Goal: Obtain resource: Obtain resource

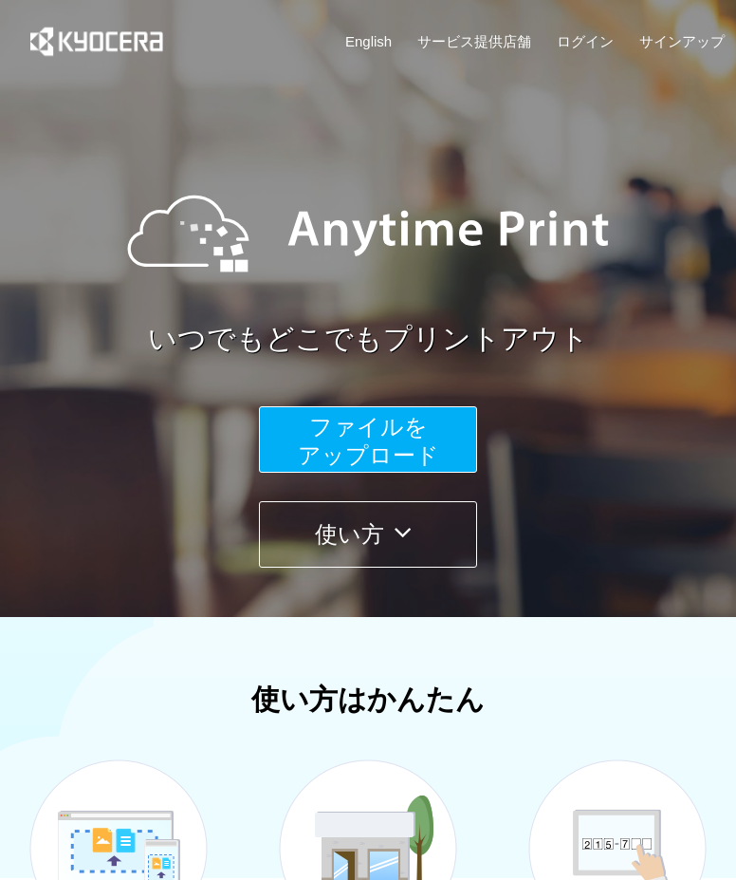
click at [292, 453] on button "ファイルを ​​アップロード" at bounding box center [368, 439] width 218 height 66
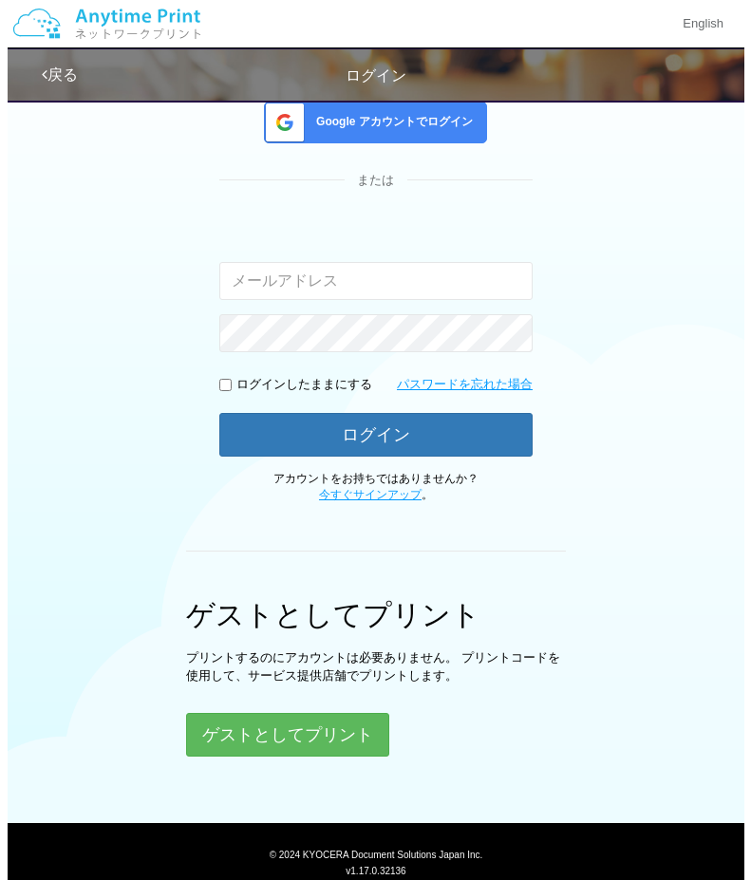
scroll to position [190, 0]
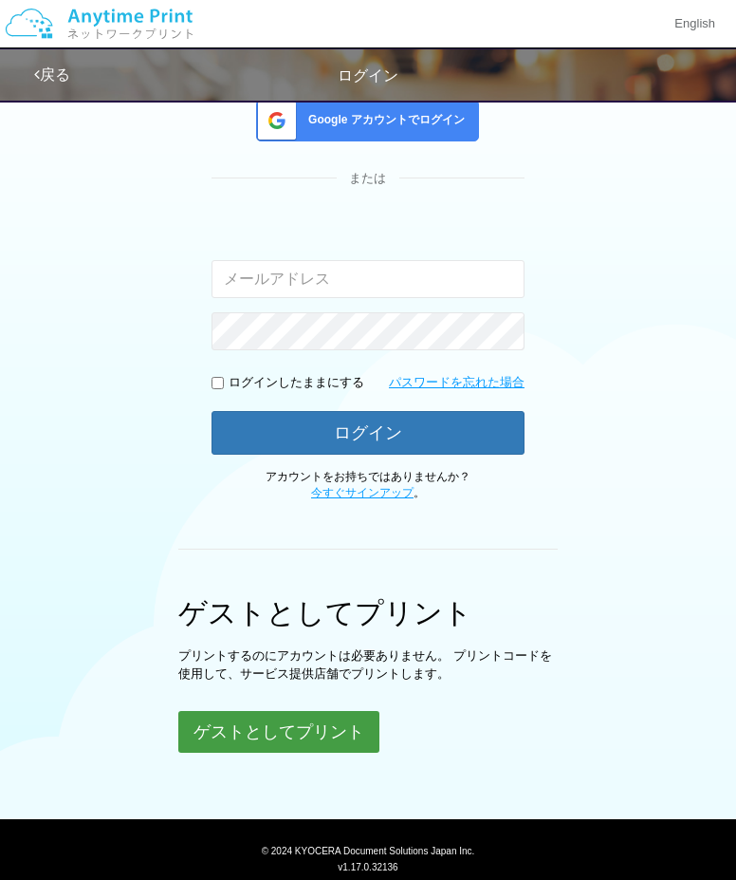
click at [287, 713] on button "ゲストとしてプリント" at bounding box center [278, 732] width 201 height 42
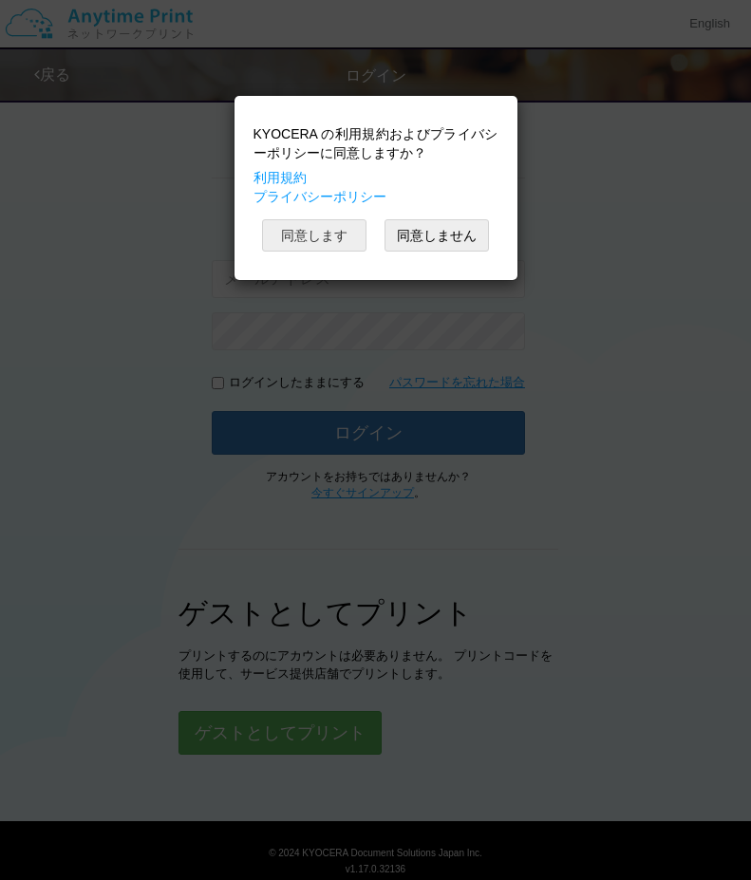
click at [323, 245] on button "同意します" at bounding box center [314, 235] width 104 height 32
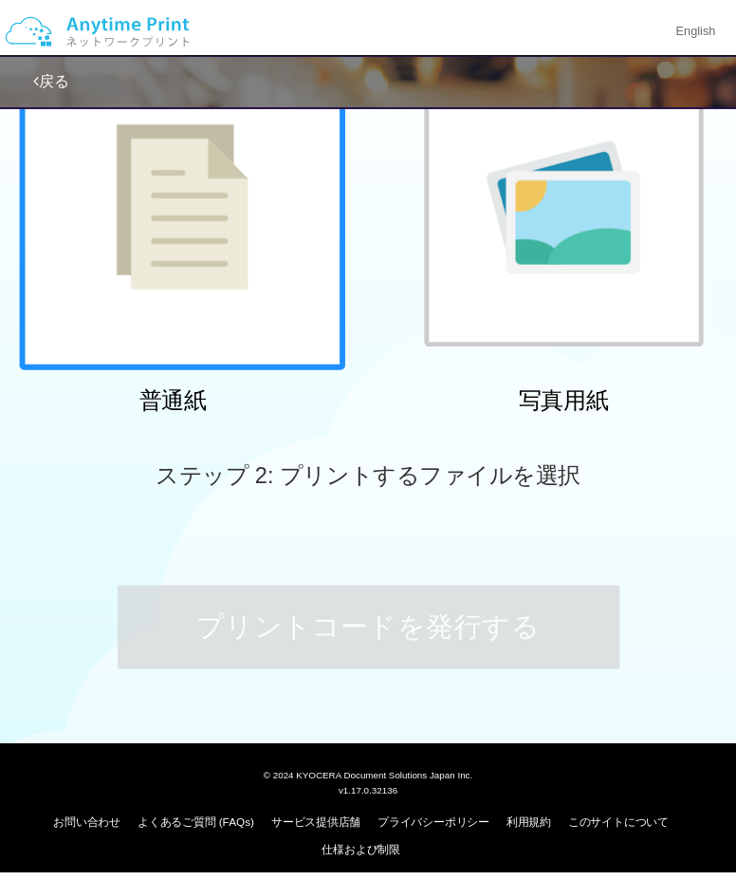
scroll to position [54, 0]
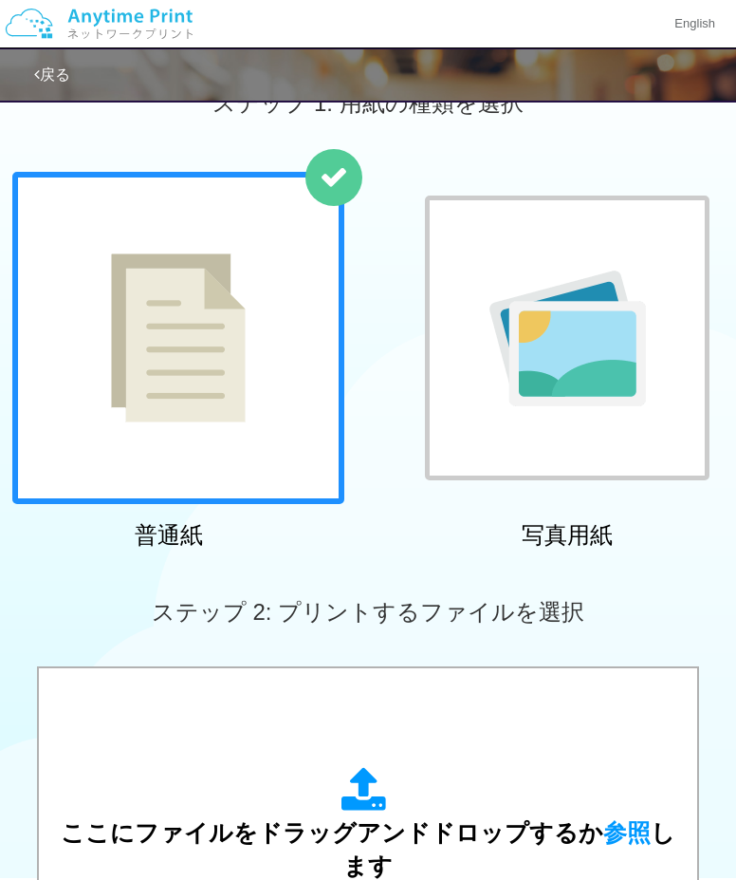
click at [563, 415] on div at bounding box center [567, 338] width 285 height 285
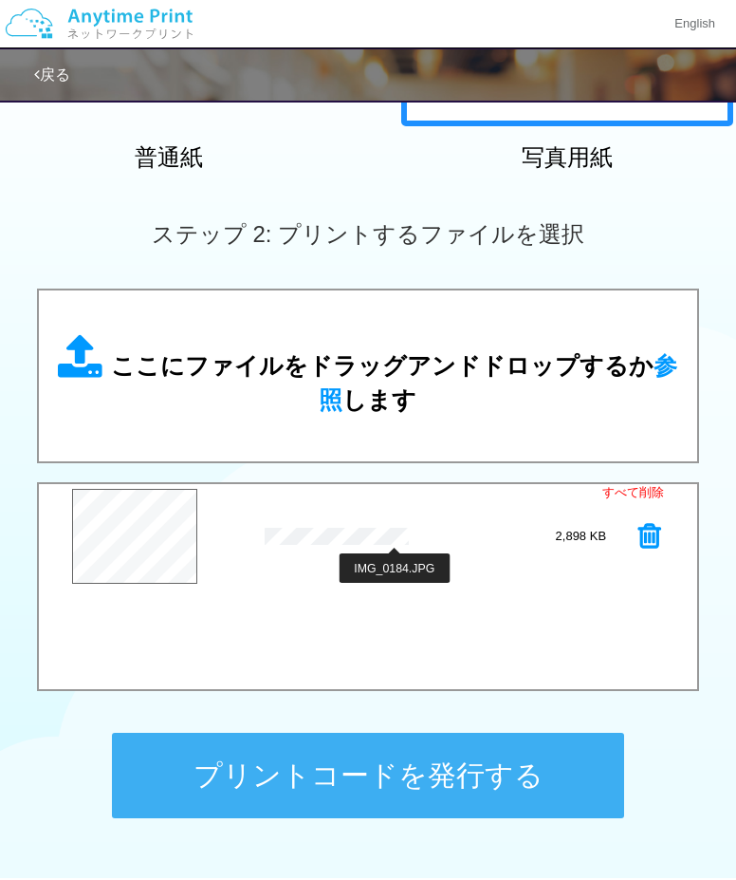
scroll to position [434, 0]
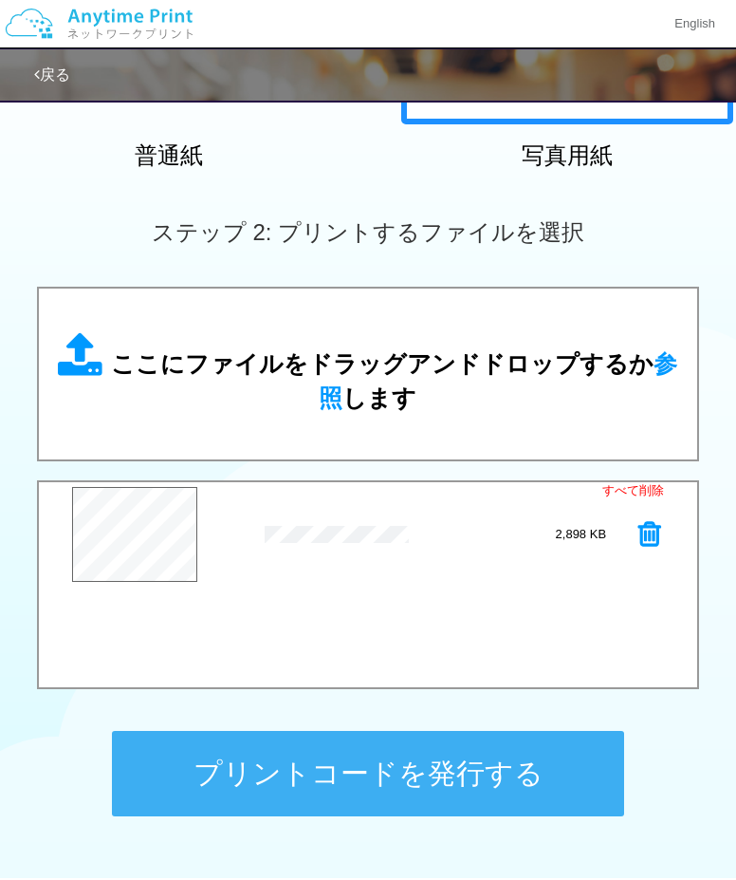
click at [416, 780] on button "プリントコードを発行する" at bounding box center [368, 773] width 512 height 85
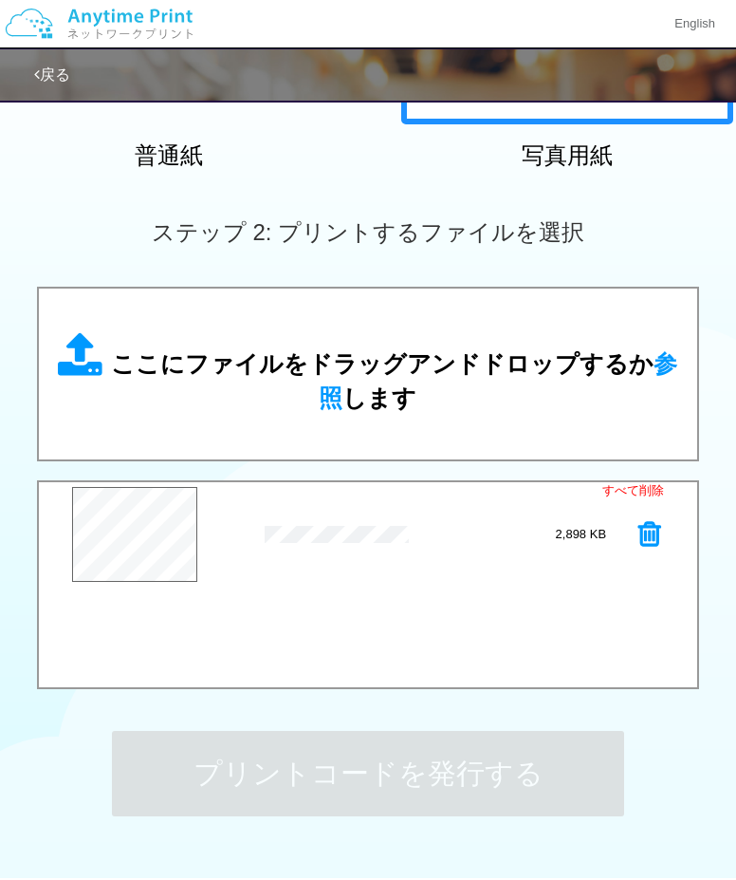
scroll to position [0, 0]
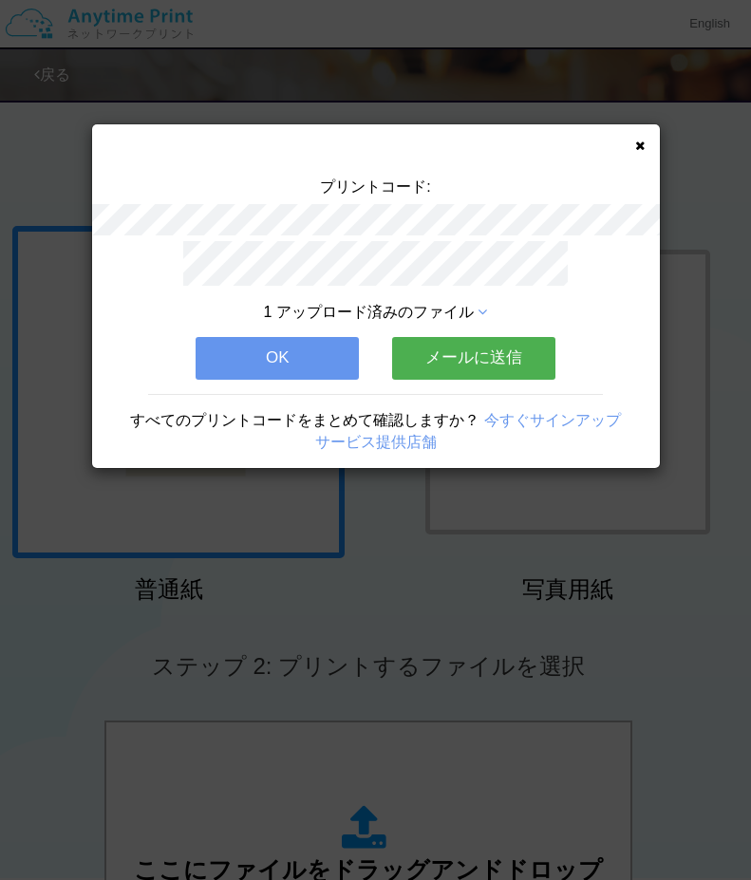
click at [636, 145] on icon at bounding box center [639, 146] width 9 height 12
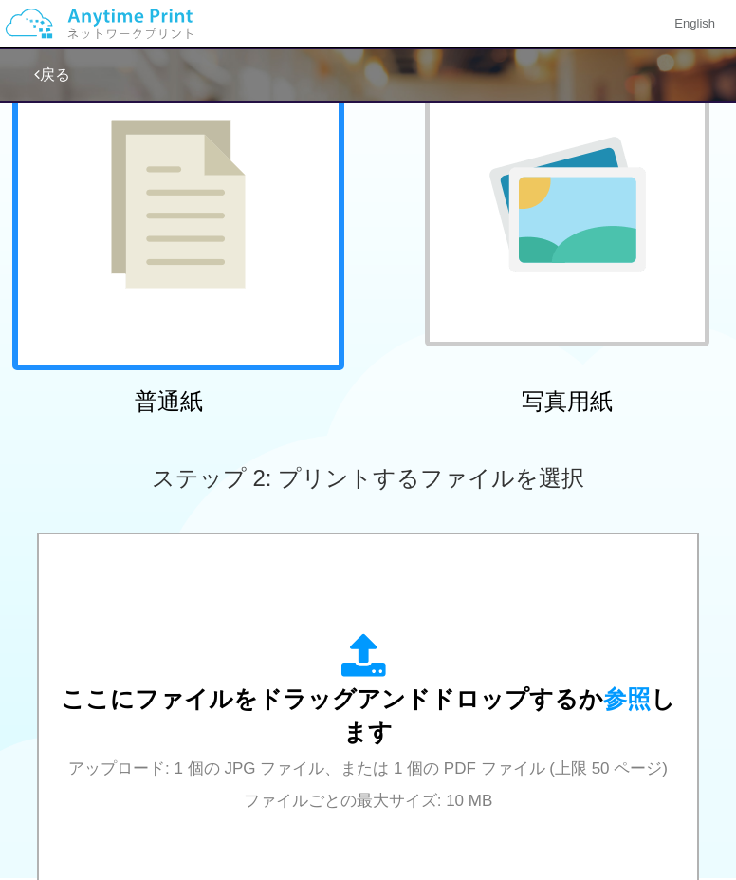
scroll to position [190, 0]
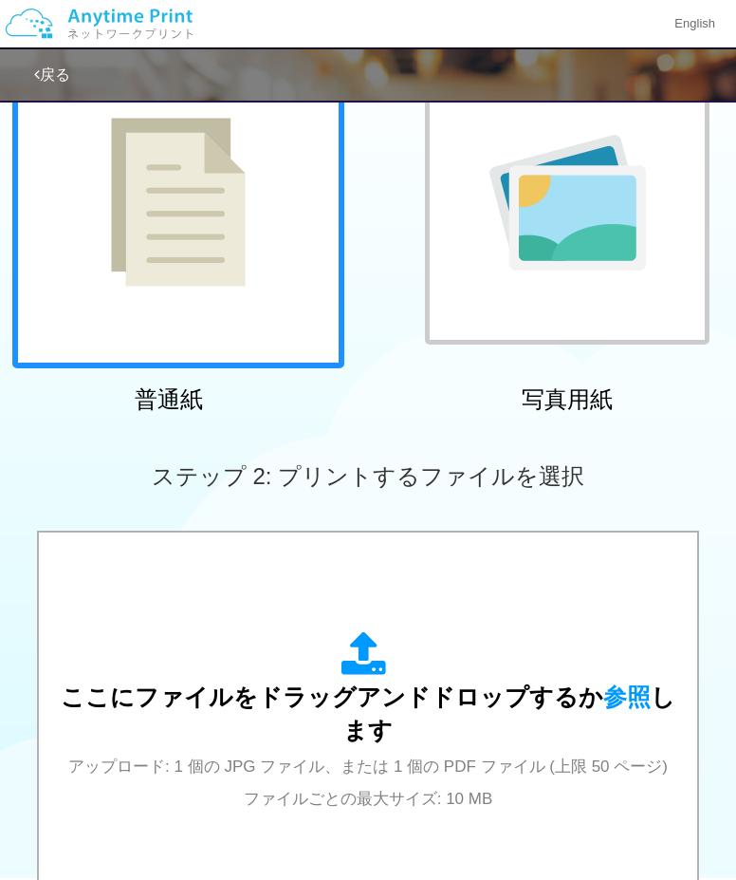
click at [524, 303] on div at bounding box center [567, 202] width 285 height 285
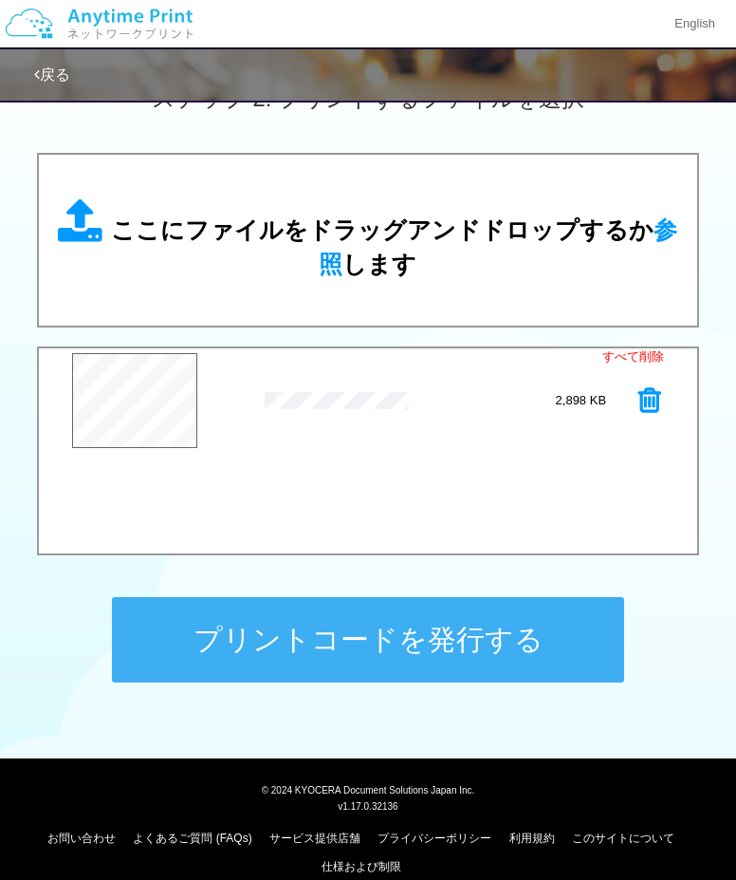
scroll to position [569, 0]
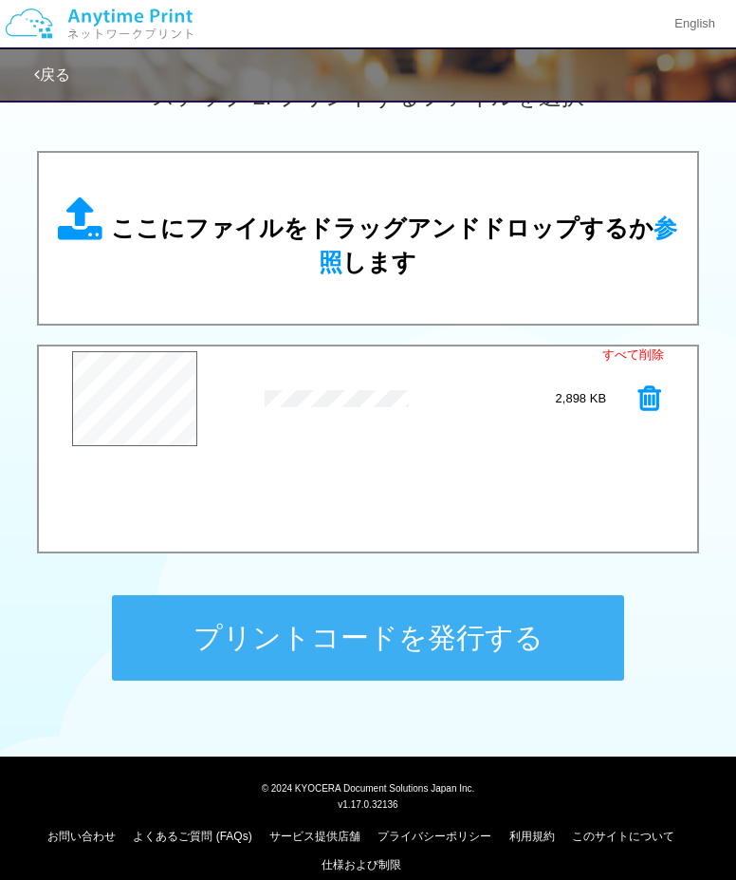
click at [196, 651] on button "プリントコードを発行する" at bounding box center [368, 637] width 512 height 85
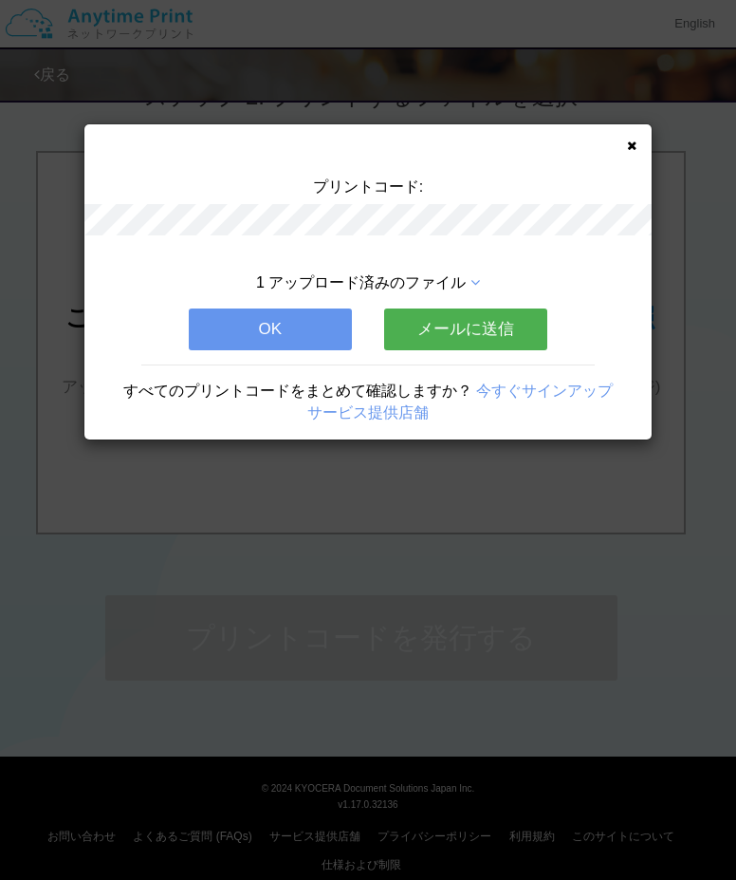
scroll to position [0, 0]
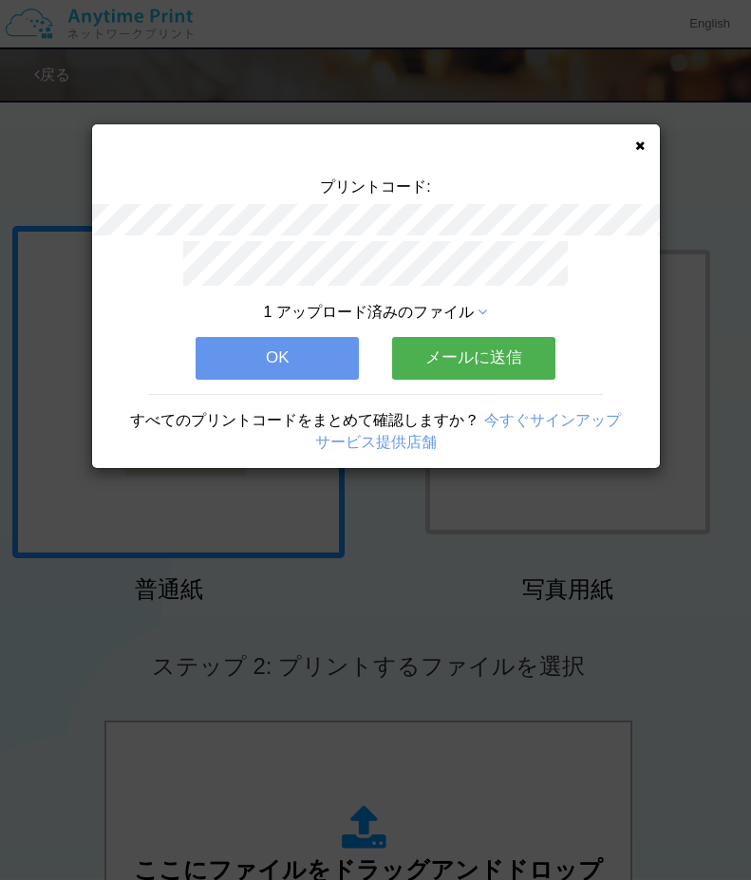
click at [637, 139] on div "プリントコード: 1 アップロード済みのファイル OK メールに送信 すべてのプリントコードをまとめて確認しますか？ 今すぐサインアップ サービス提供店舗" at bounding box center [376, 296] width 568 height 344
click at [638, 145] on icon at bounding box center [639, 146] width 9 height 12
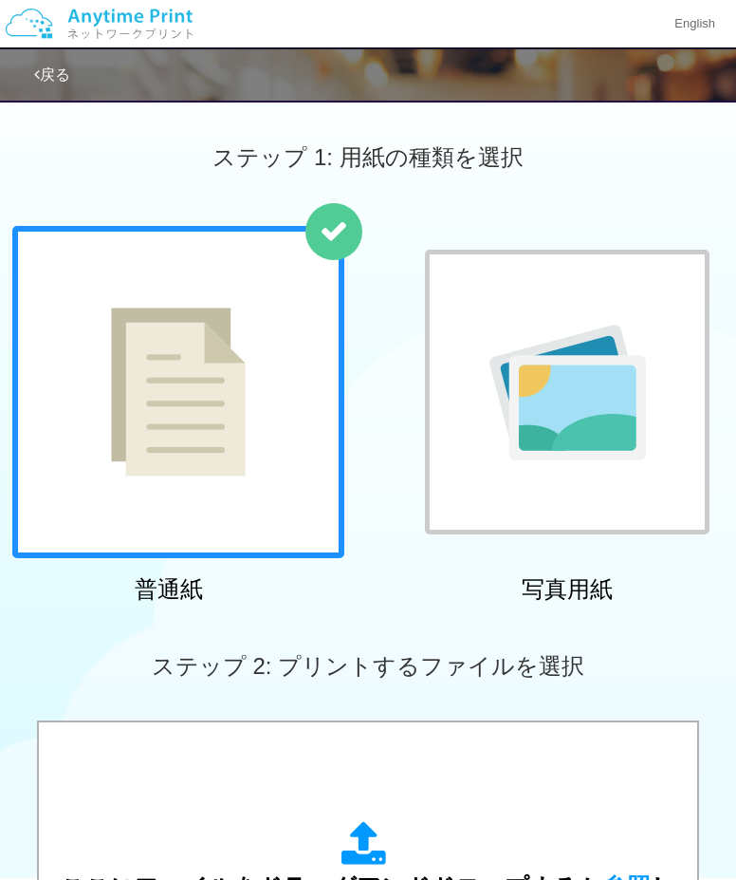
click at [537, 287] on div at bounding box center [567, 392] width 285 height 285
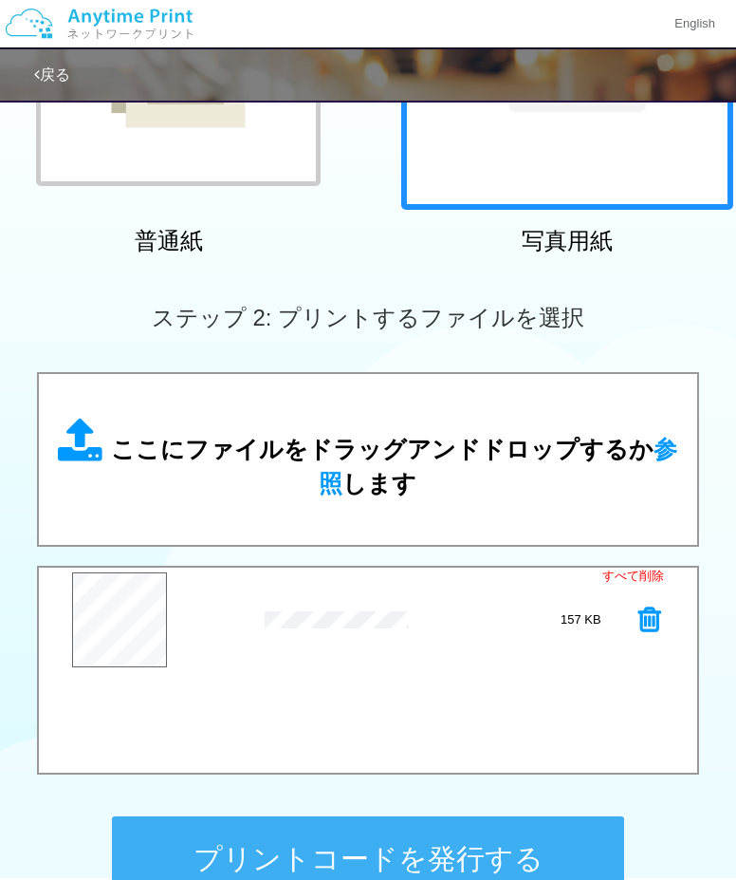
scroll to position [380, 0]
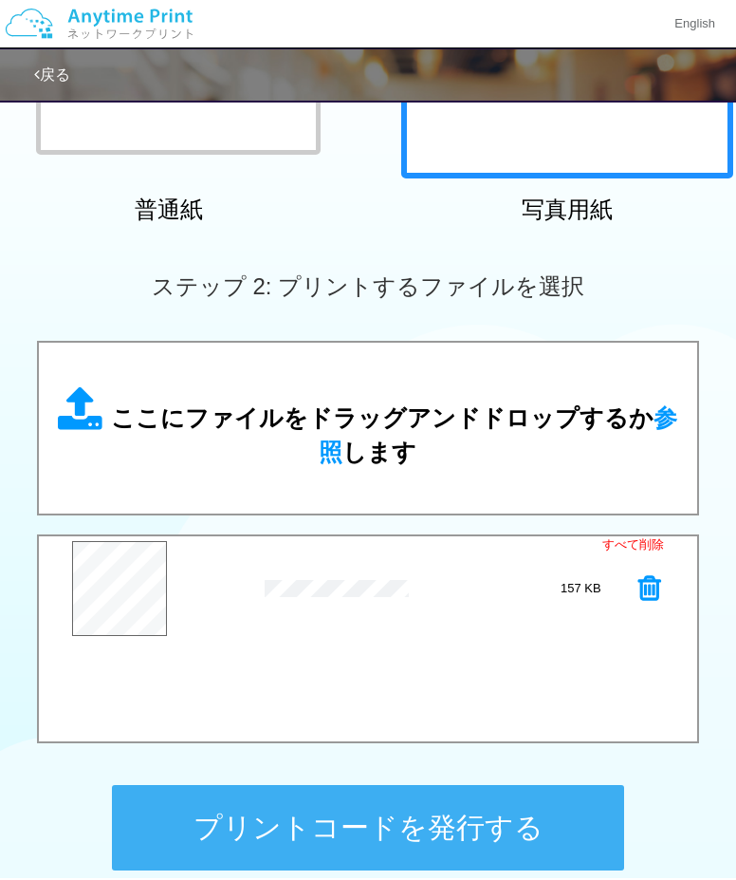
click at [500, 805] on button "プリントコードを発行する" at bounding box center [368, 827] width 512 height 85
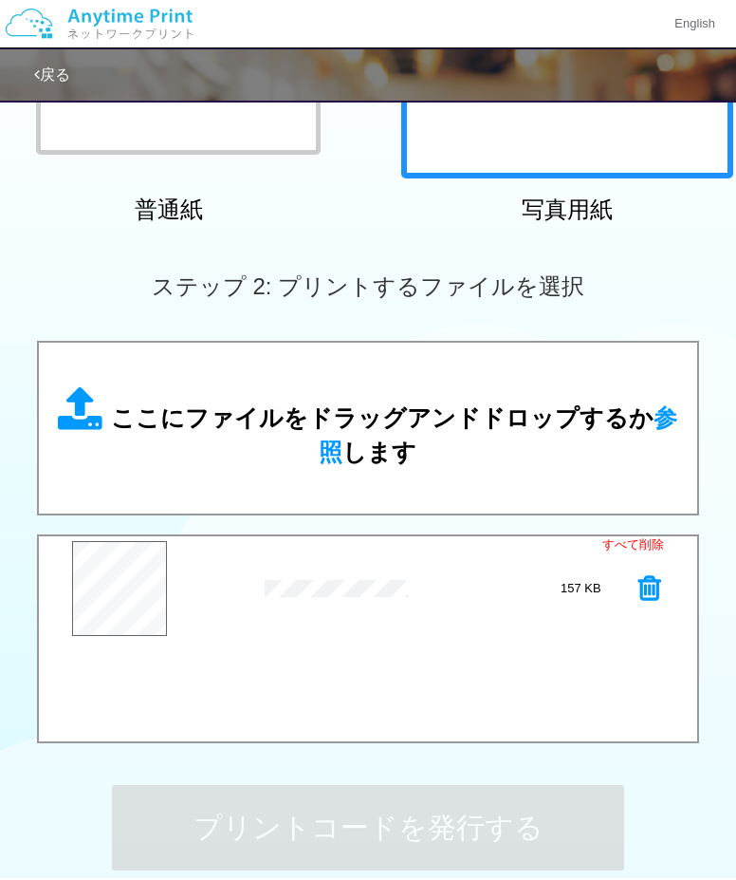
scroll to position [0, 0]
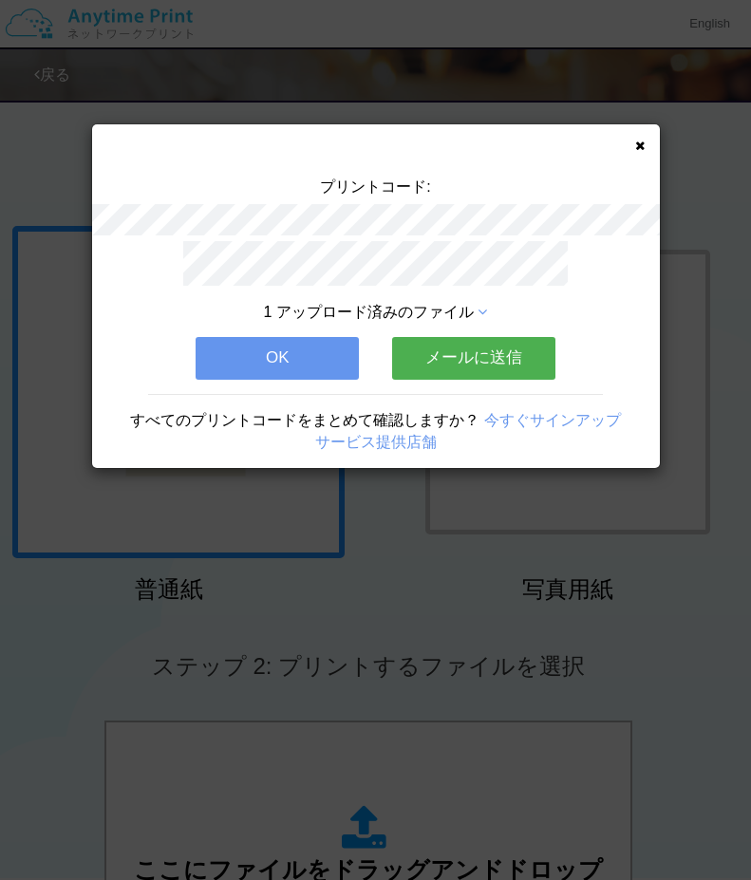
click at [298, 348] on button "OK" at bounding box center [277, 358] width 163 height 42
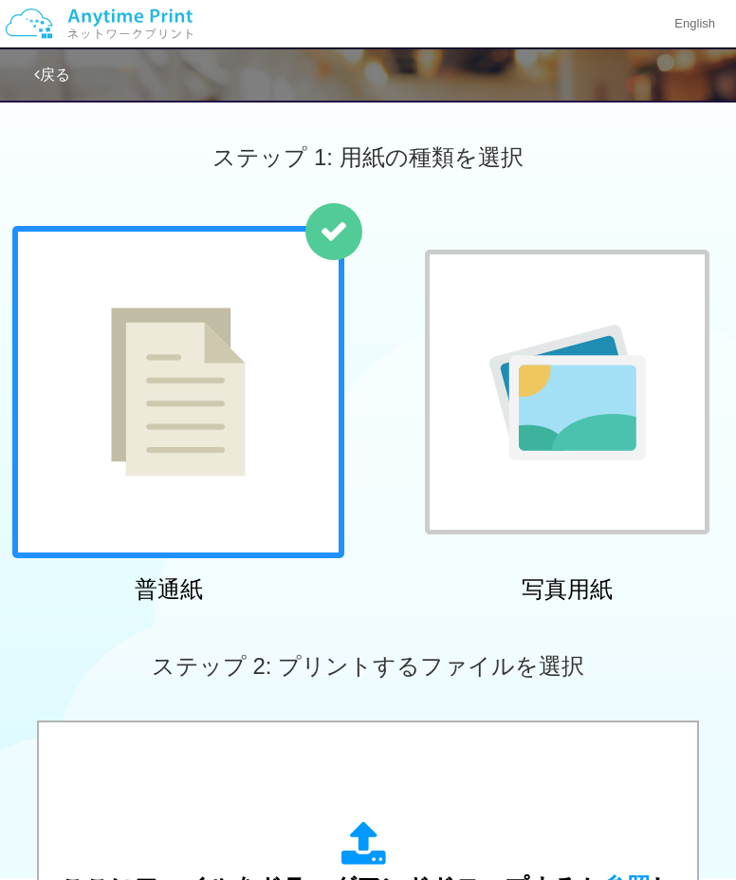
click at [528, 457] on img at bounding box center [568, 393] width 157 height 136
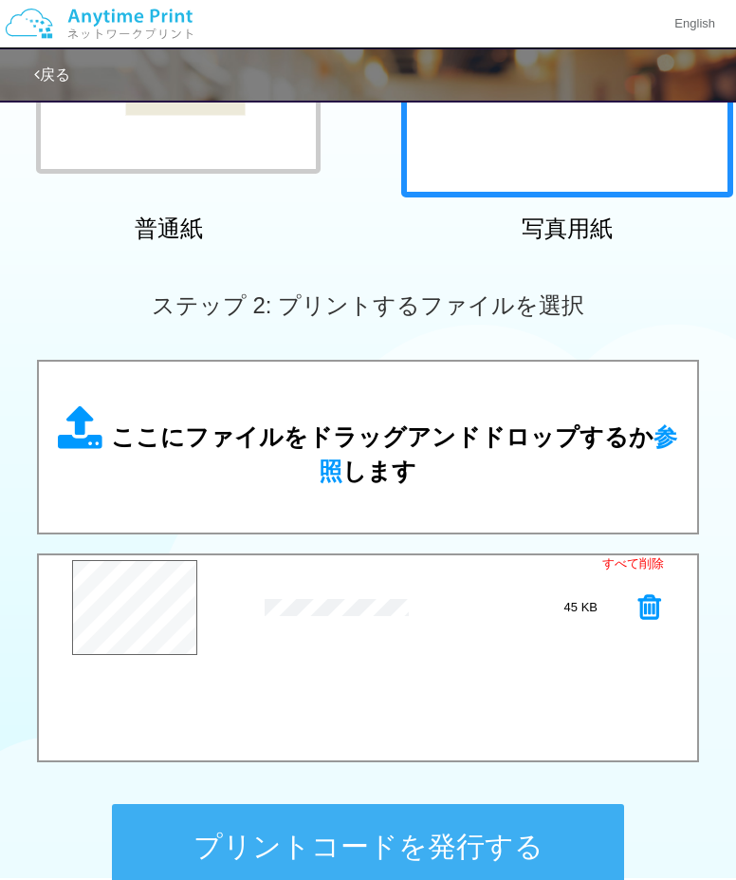
scroll to position [380, 0]
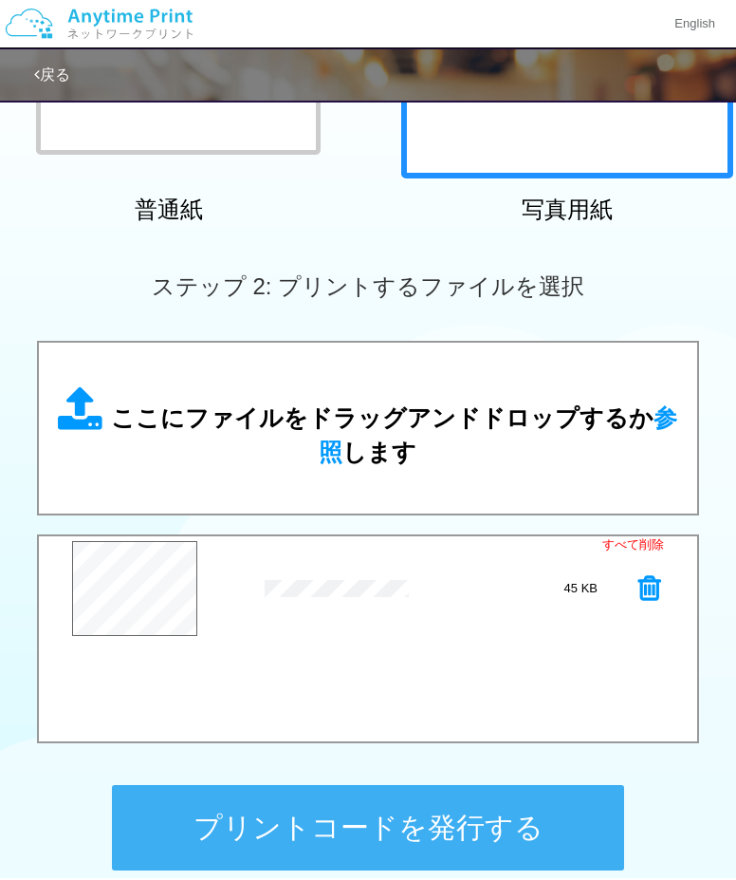
click at [288, 818] on button "プリントコードを発行する" at bounding box center [368, 827] width 512 height 85
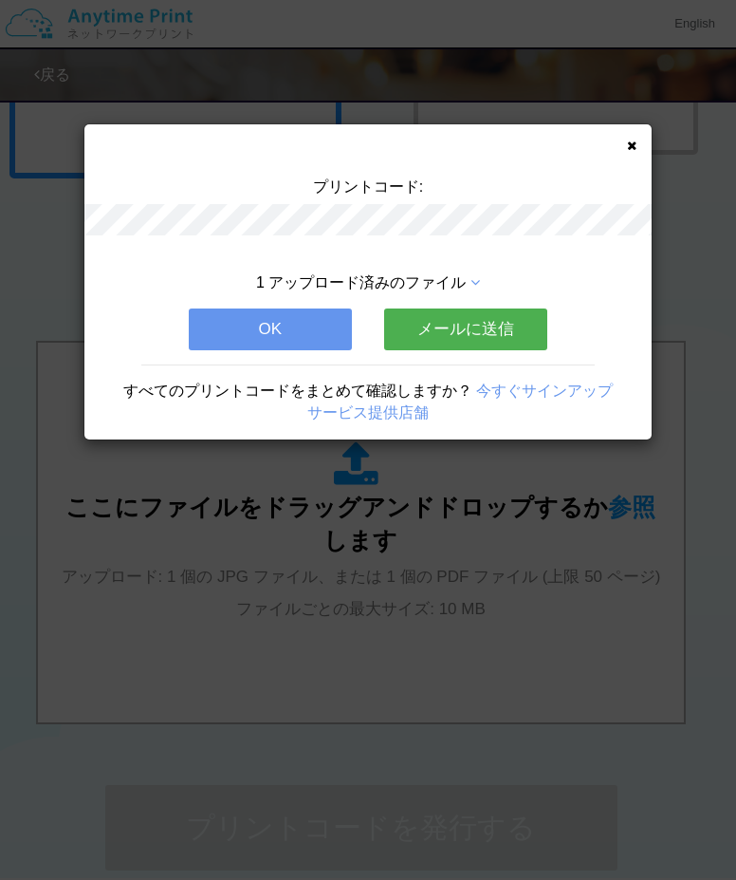
scroll to position [0, 0]
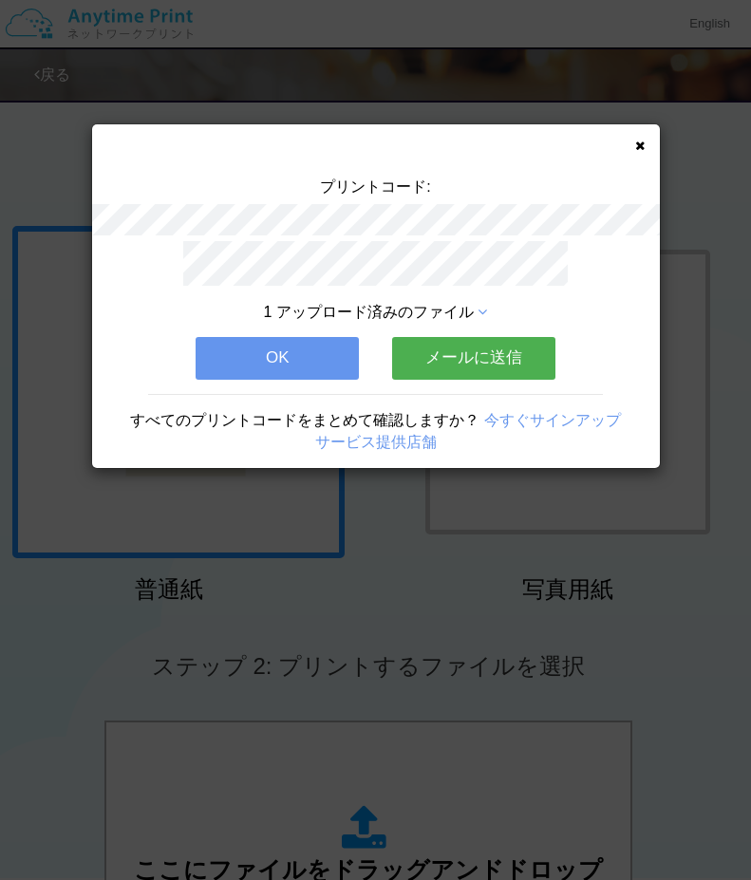
click at [289, 354] on button "OK" at bounding box center [277, 358] width 163 height 42
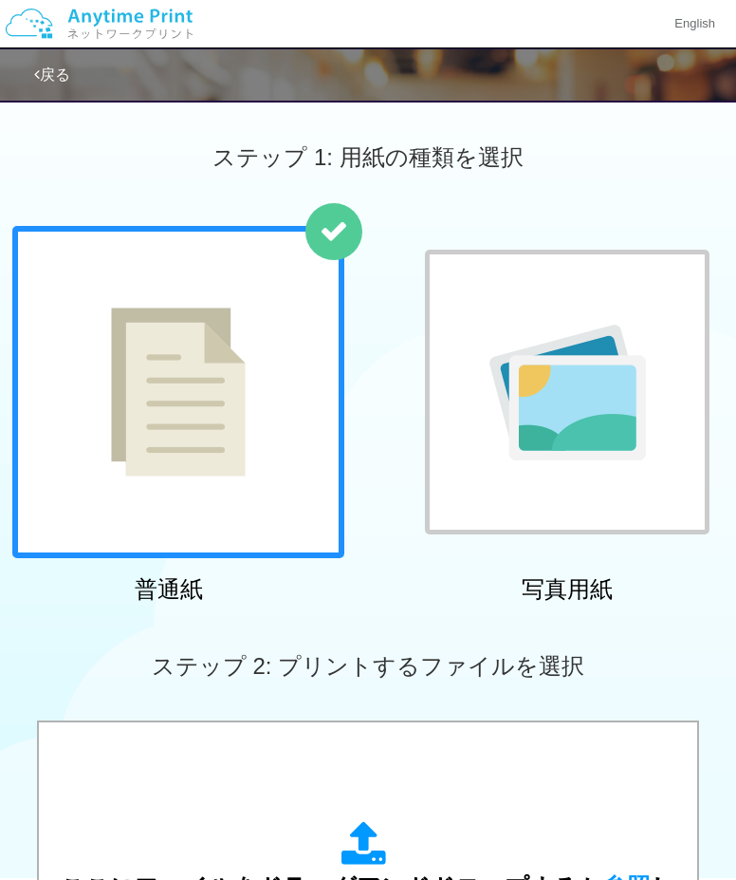
click at [511, 413] on img at bounding box center [568, 393] width 157 height 136
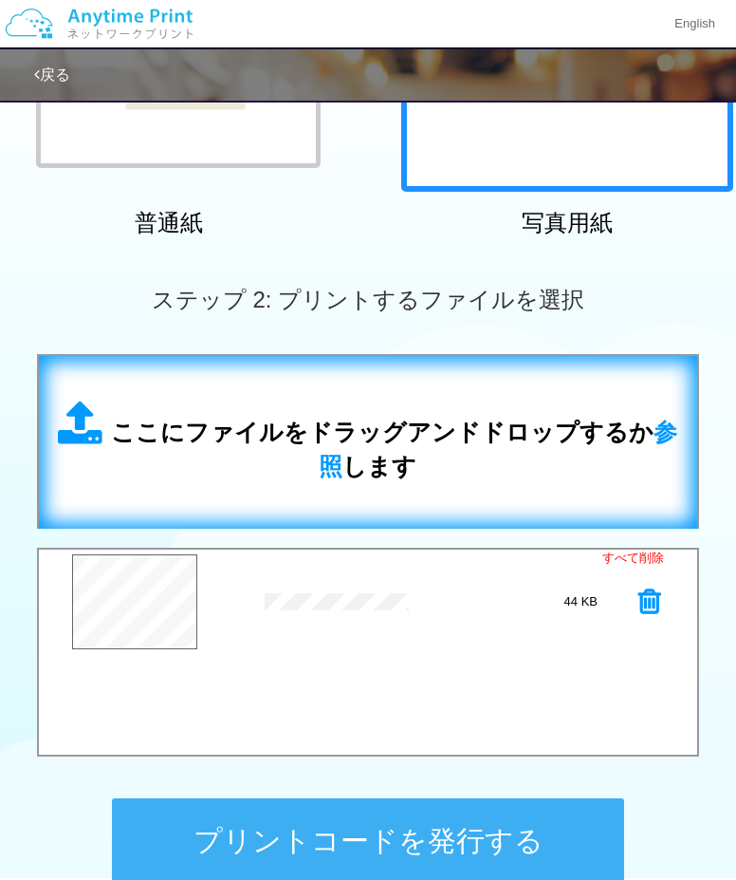
scroll to position [380, 0]
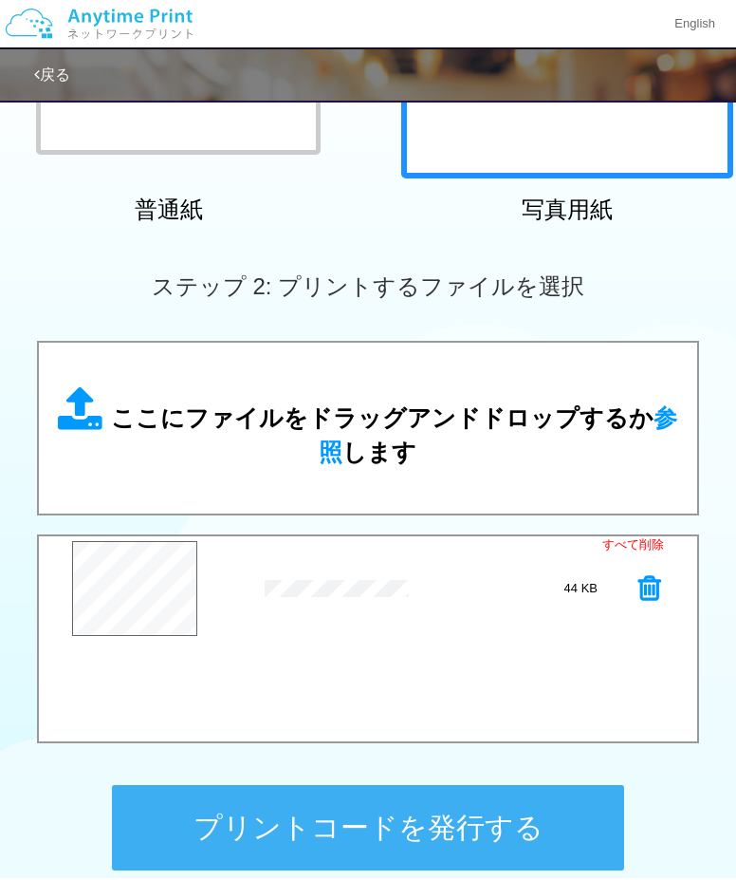
click at [250, 816] on button "プリントコードを発行する" at bounding box center [368, 827] width 512 height 85
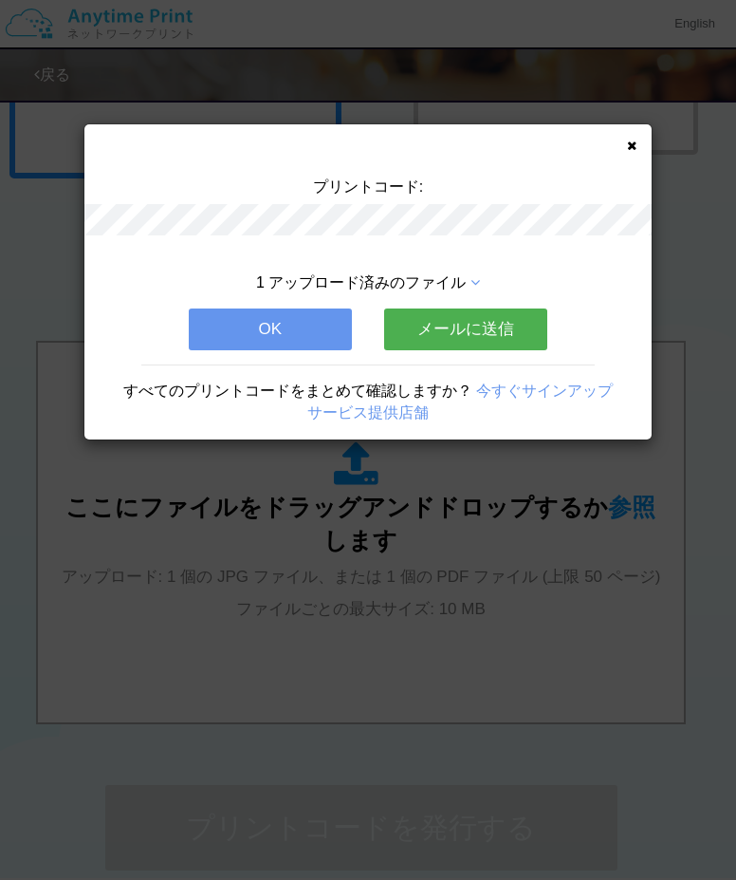
scroll to position [0, 0]
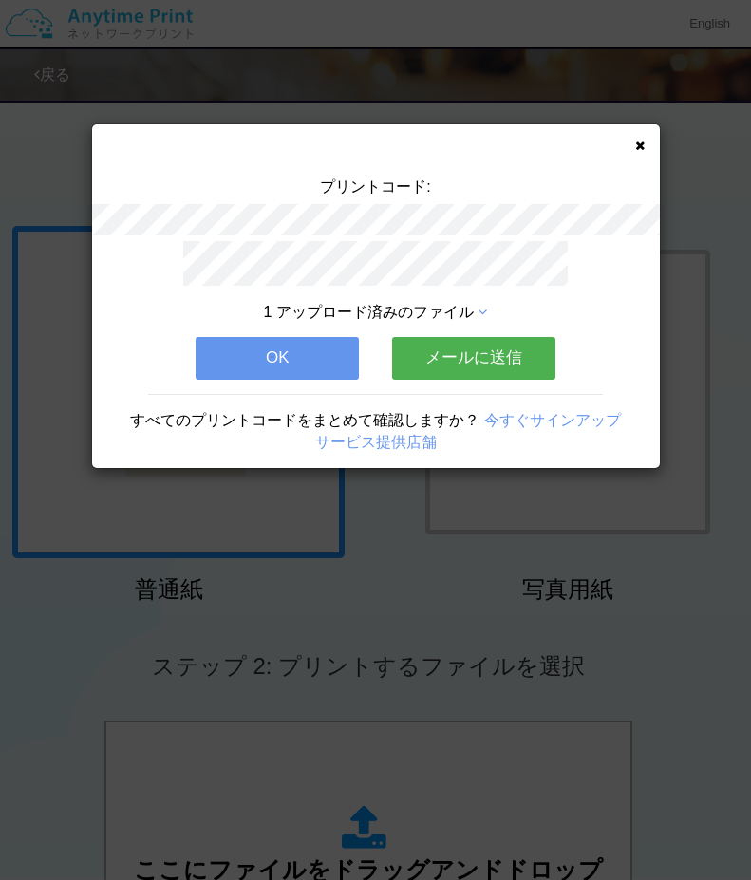
click at [255, 360] on button "OK" at bounding box center [277, 358] width 163 height 42
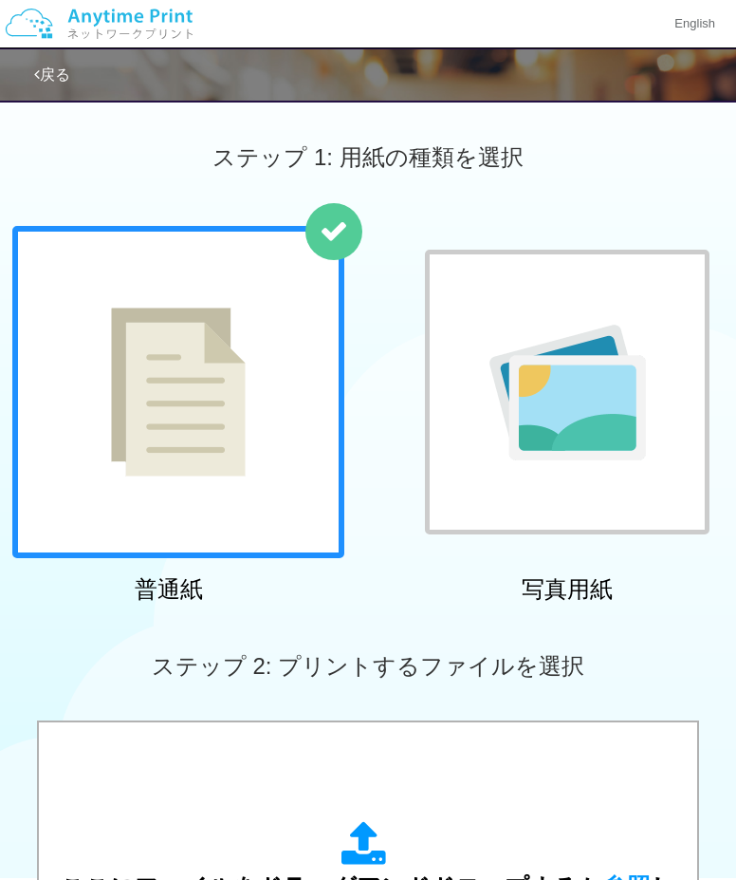
click at [498, 464] on div at bounding box center [567, 392] width 285 height 285
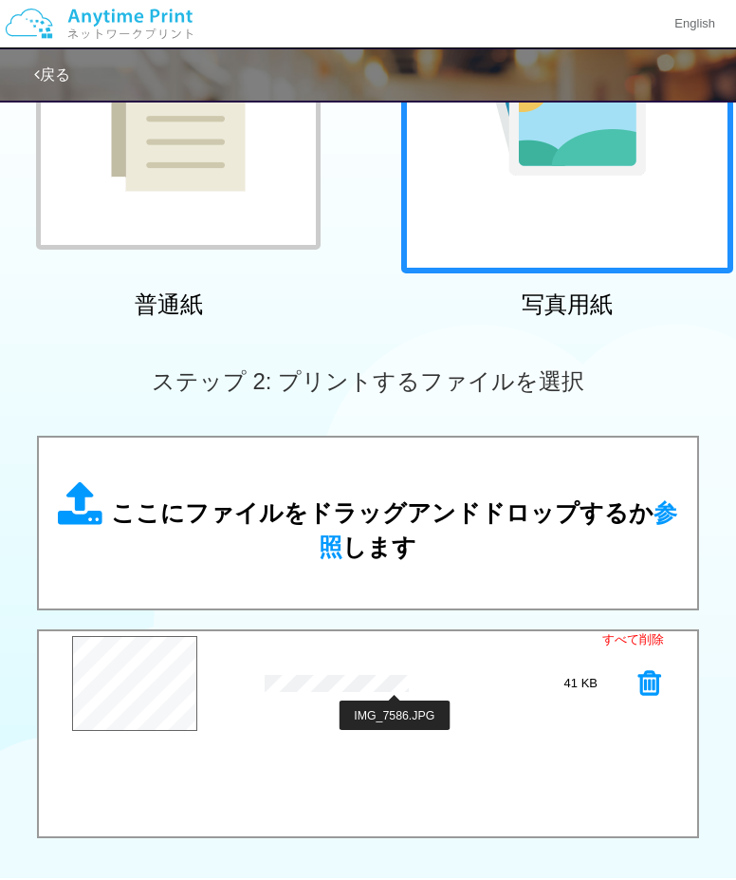
scroll to position [569, 0]
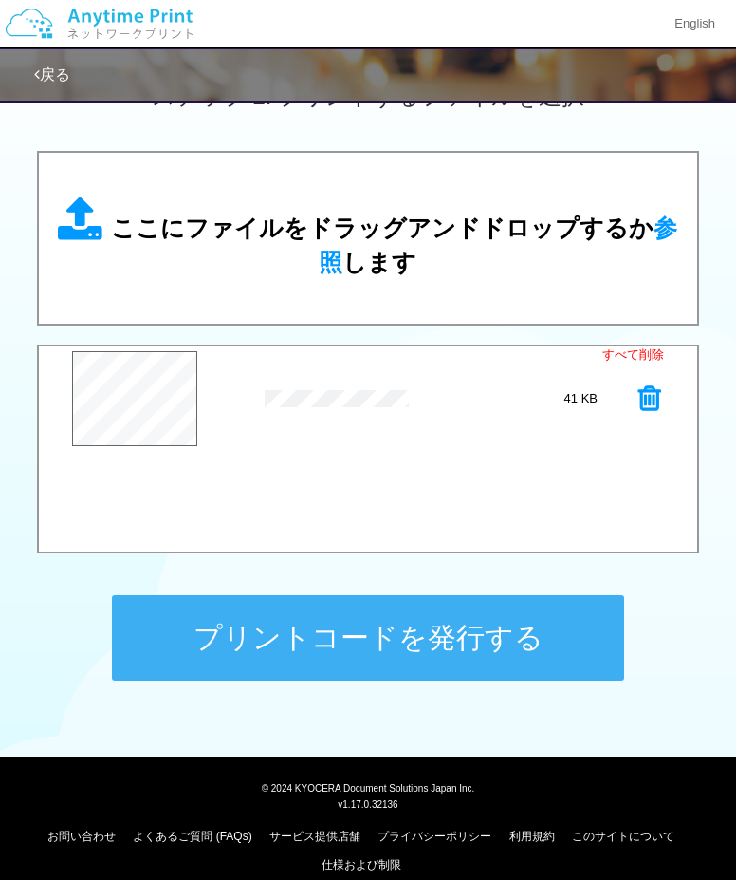
click at [365, 649] on button "プリントコードを発行する" at bounding box center [368, 637] width 512 height 85
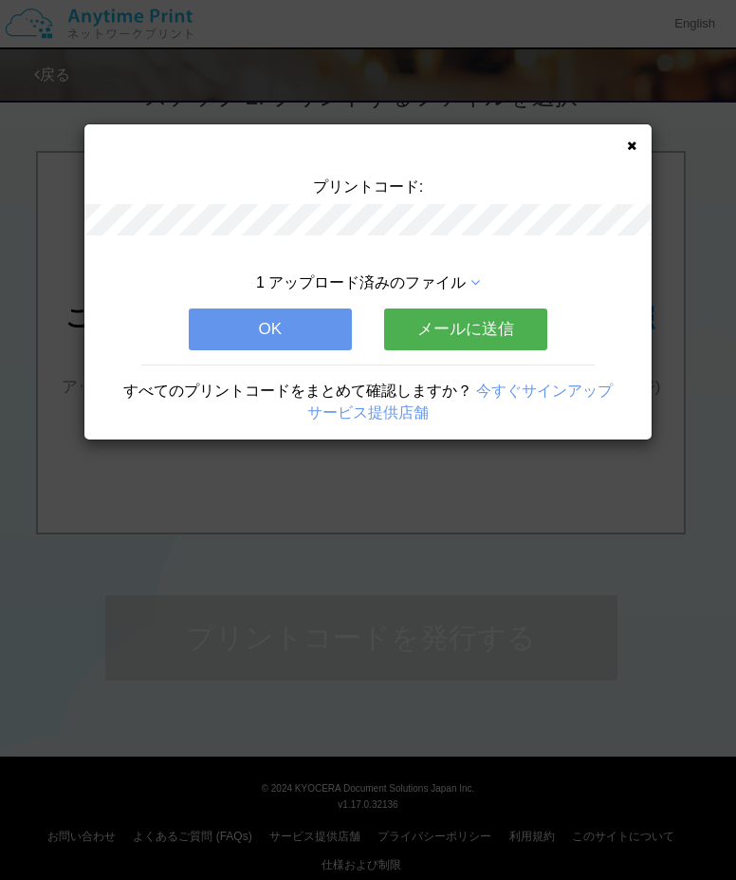
scroll to position [0, 0]
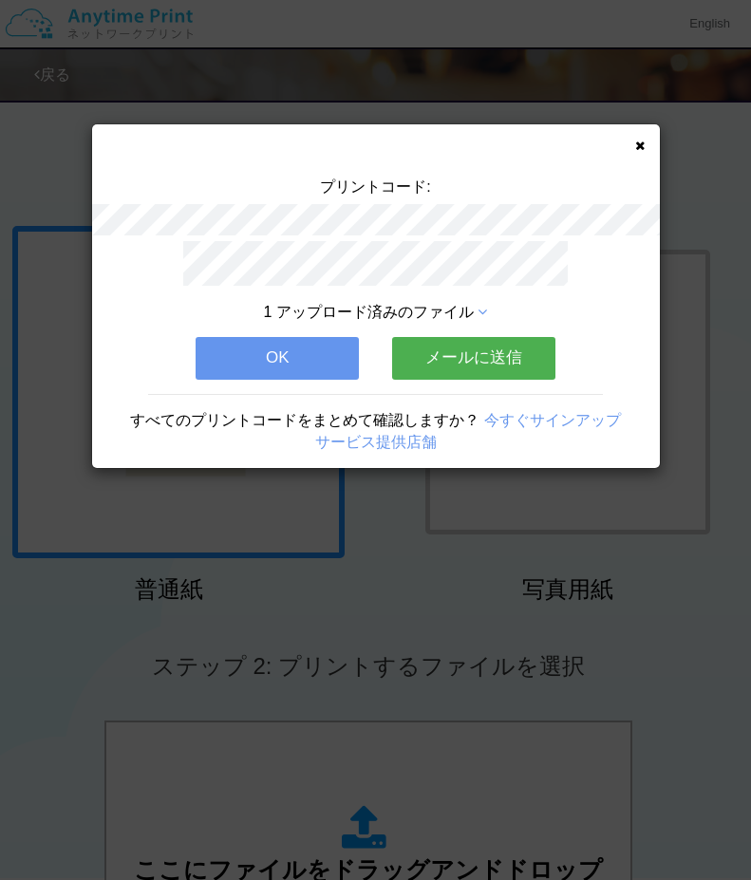
click at [307, 341] on button "OK" at bounding box center [277, 358] width 163 height 42
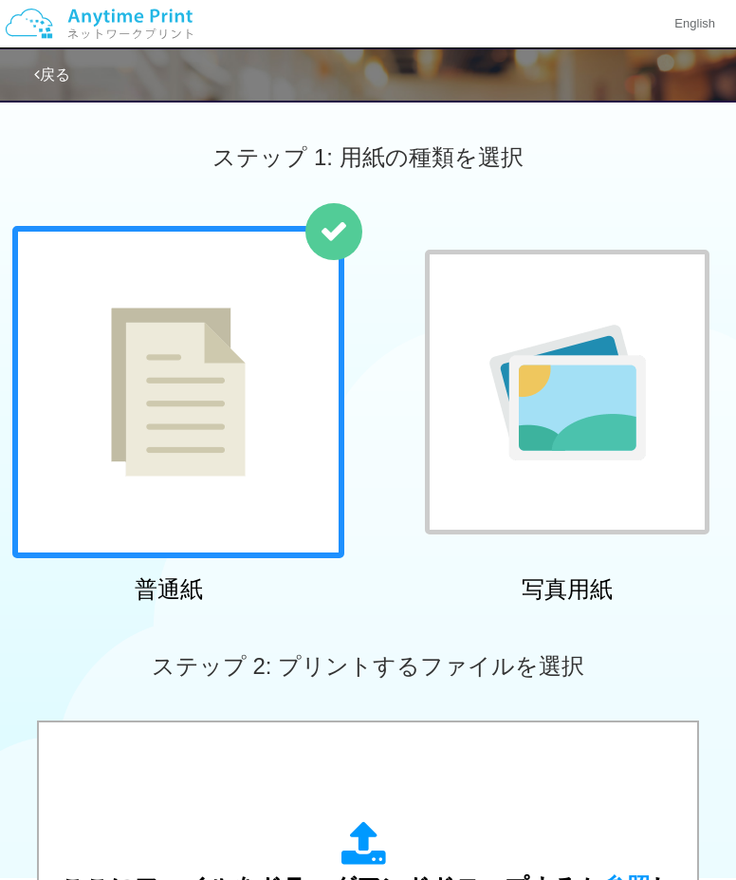
click at [472, 391] on div at bounding box center [567, 392] width 285 height 285
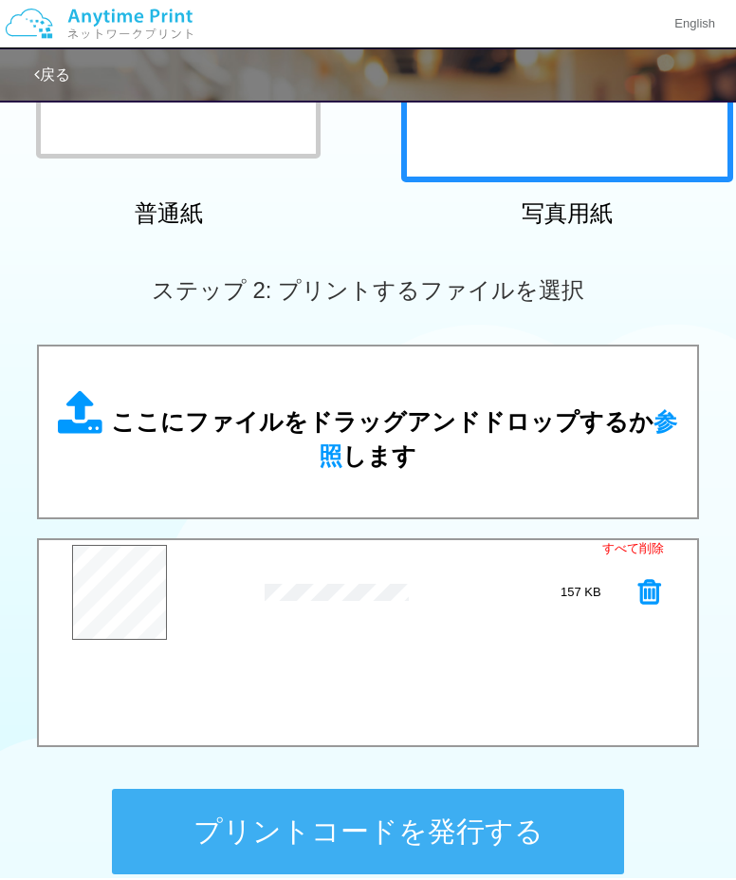
scroll to position [380, 0]
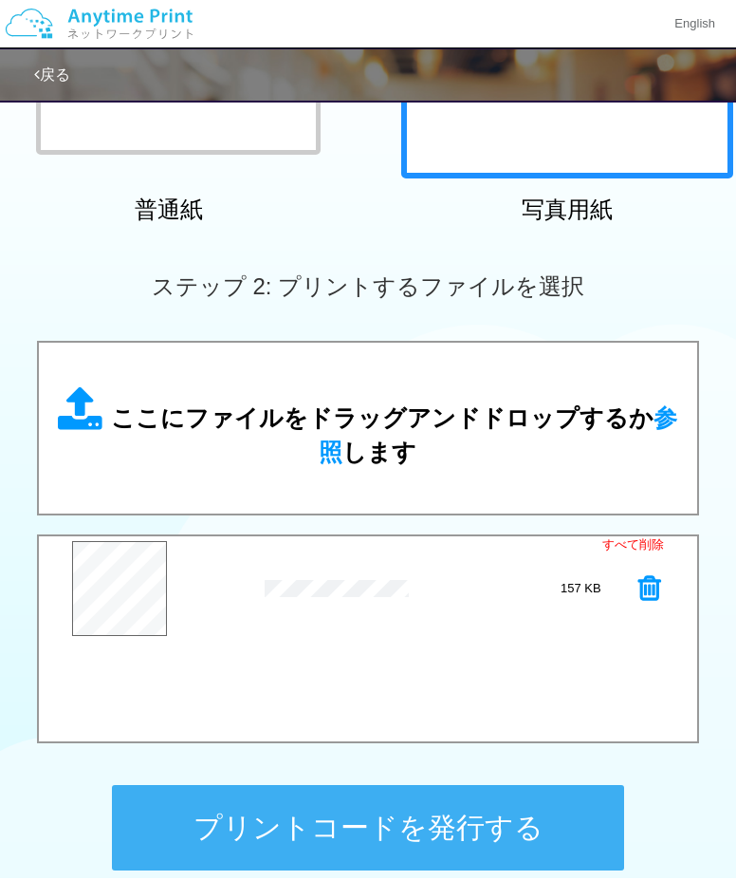
click at [155, 828] on button "プリントコードを発行する" at bounding box center [368, 827] width 512 height 85
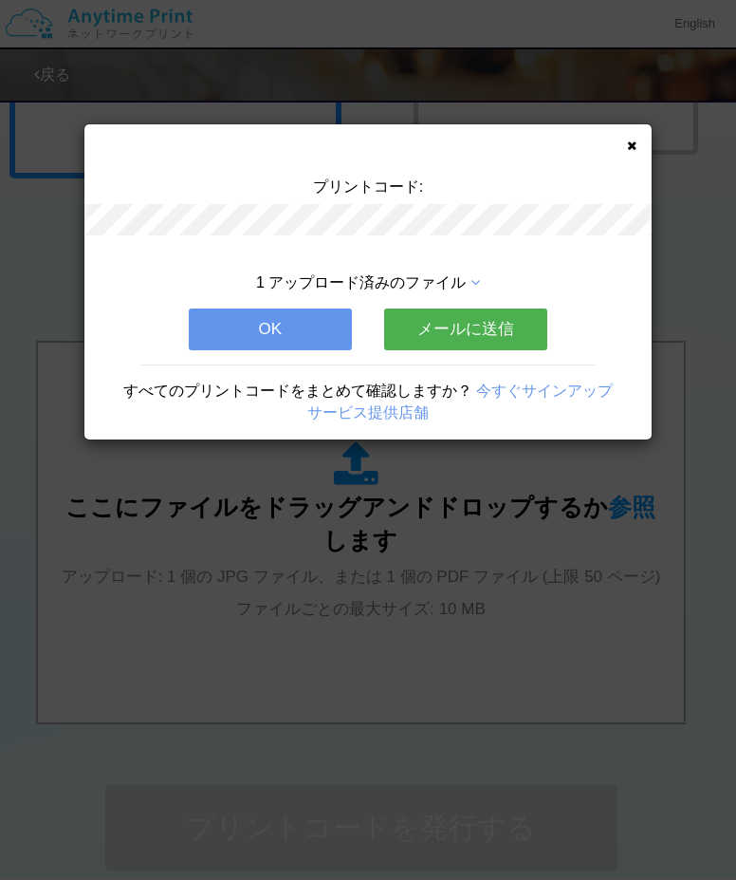
scroll to position [0, 0]
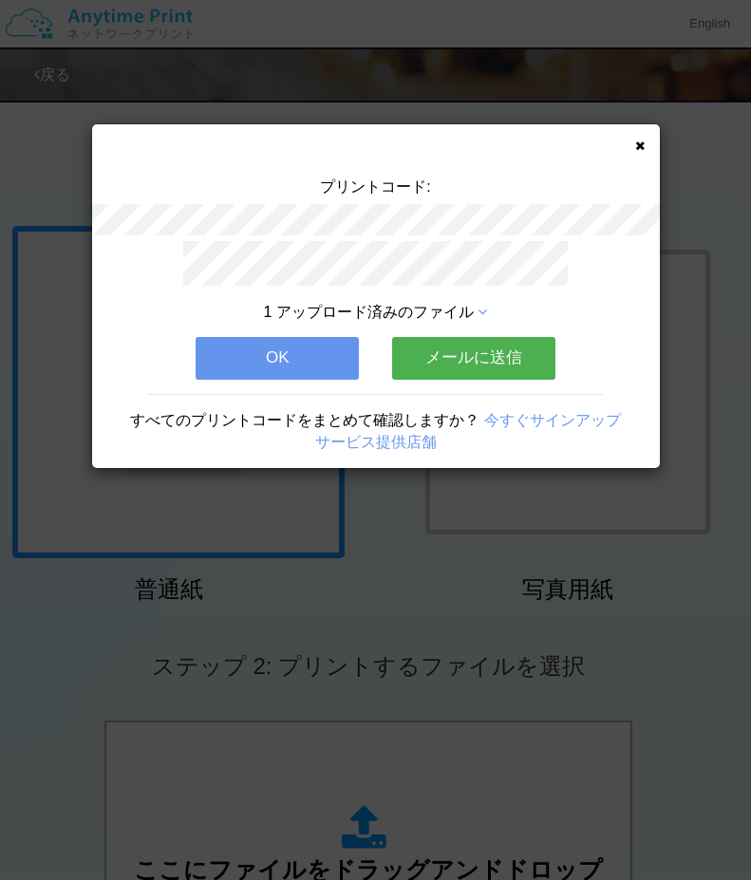
click at [292, 359] on button "OK" at bounding box center [277, 358] width 163 height 42
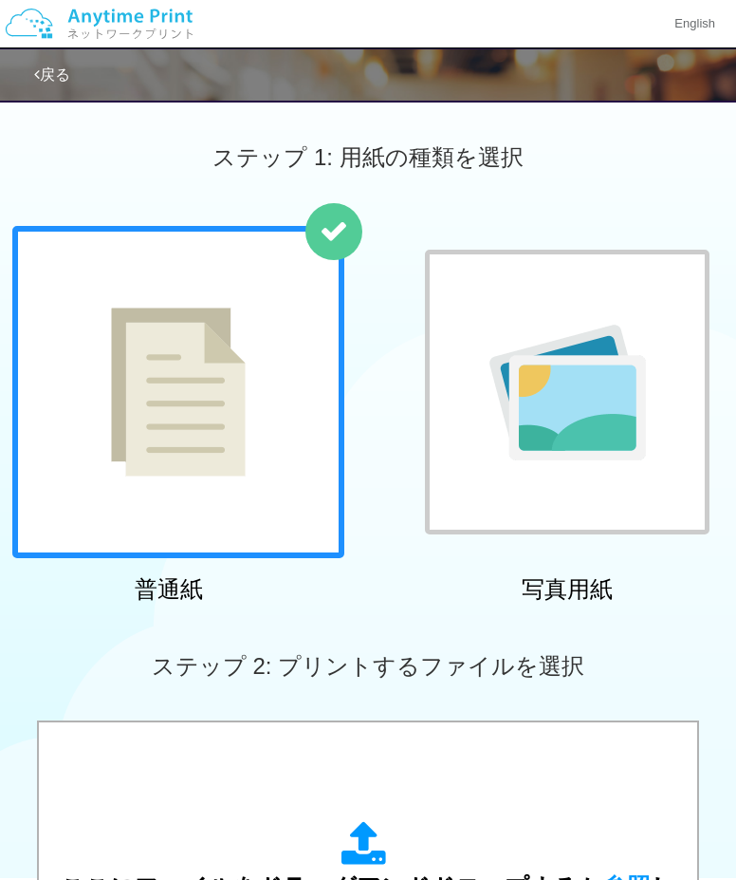
click at [210, 419] on img at bounding box center [178, 391] width 135 height 169
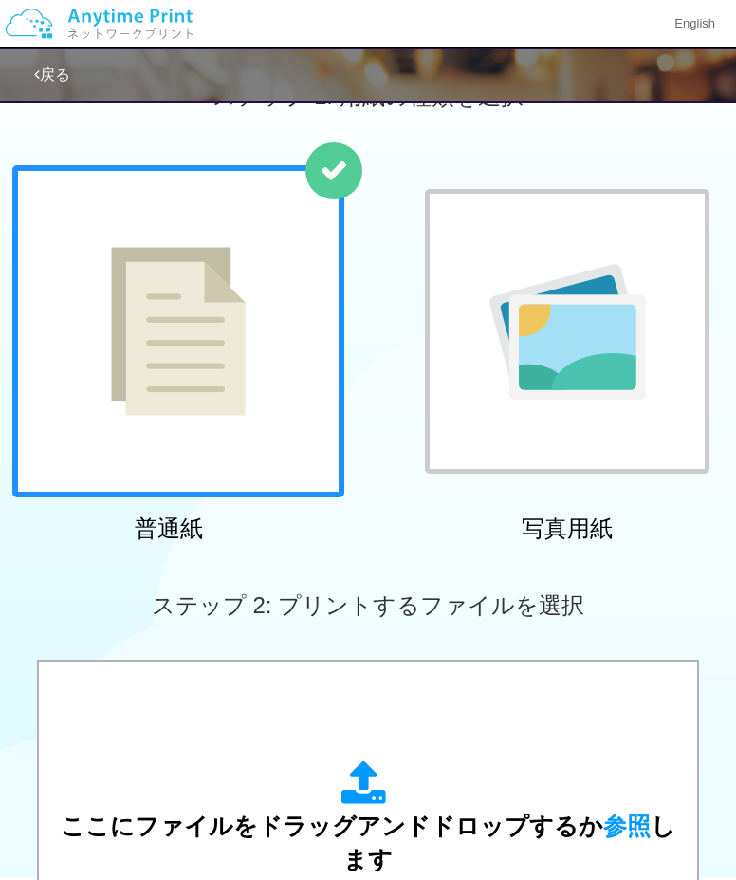
scroll to position [95, 0]
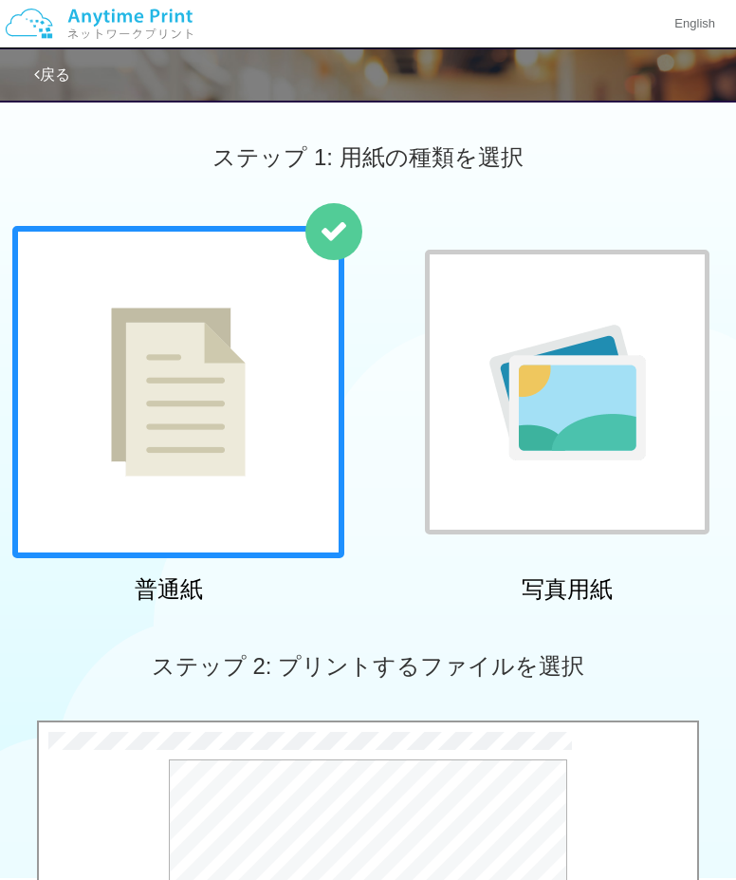
scroll to position [285, 0]
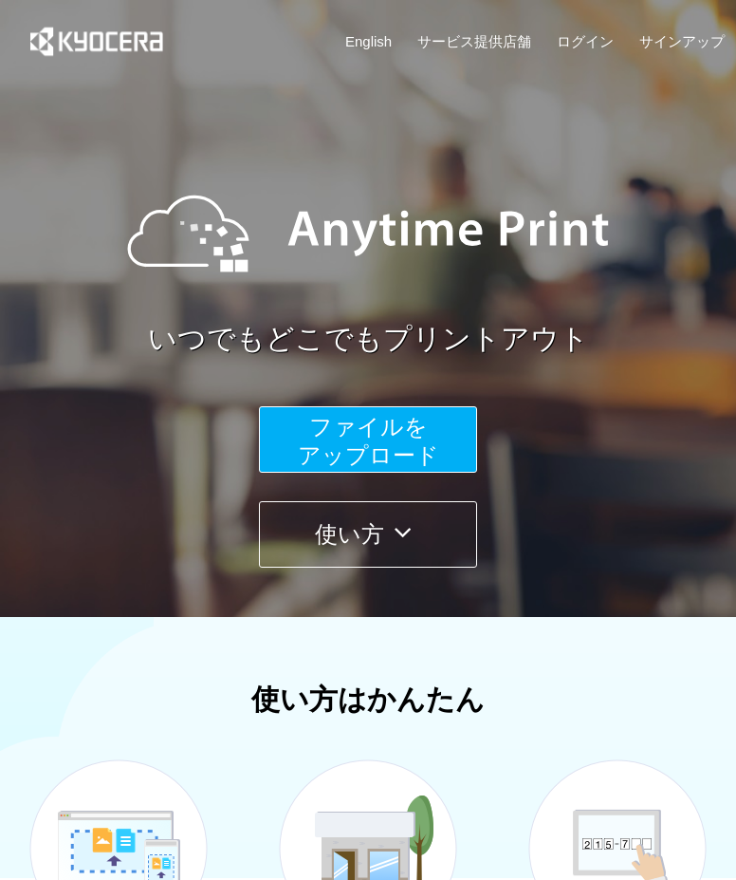
click at [29, 738] on img at bounding box center [118, 874] width 237 height 300
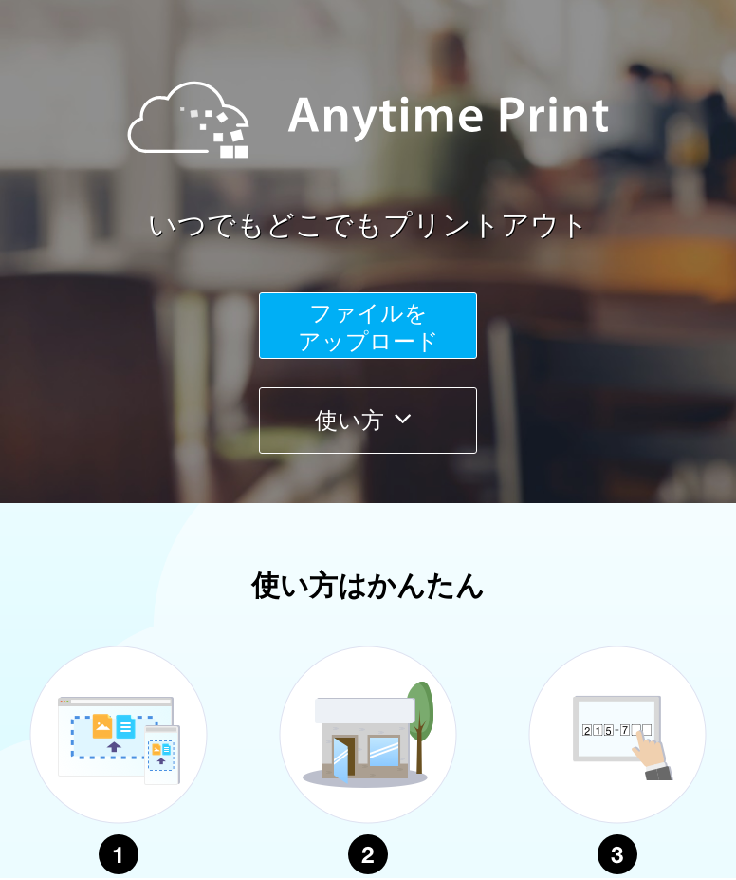
scroll to position [10, 0]
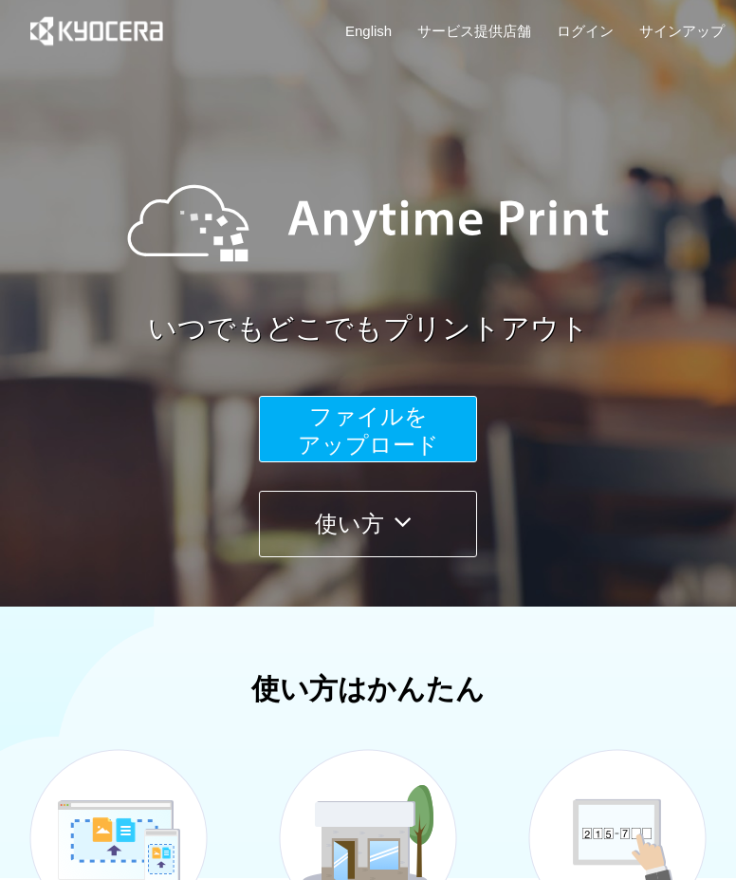
click at [323, 446] on span "ファイルを ​​アップロード" at bounding box center [368, 430] width 141 height 54
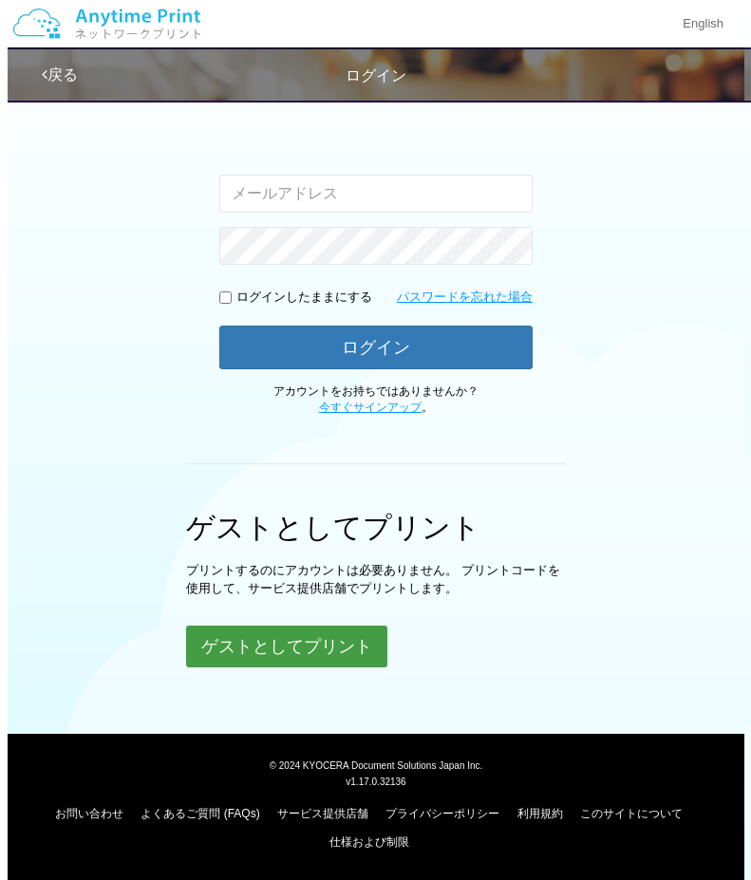
scroll to position [275, 0]
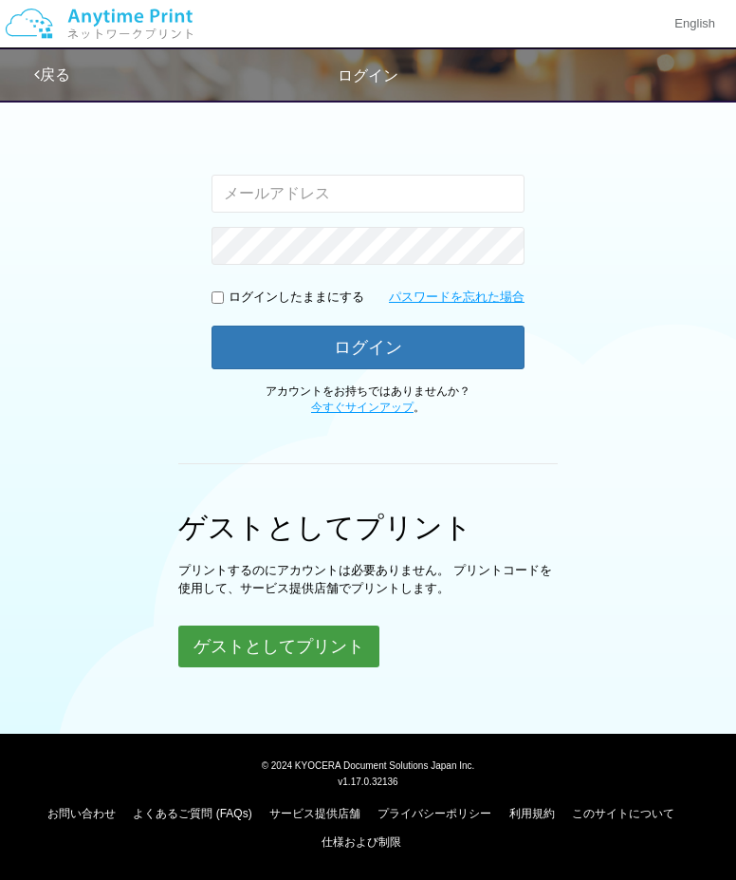
click at [237, 644] on button "ゲストとしてプリント" at bounding box center [278, 646] width 201 height 42
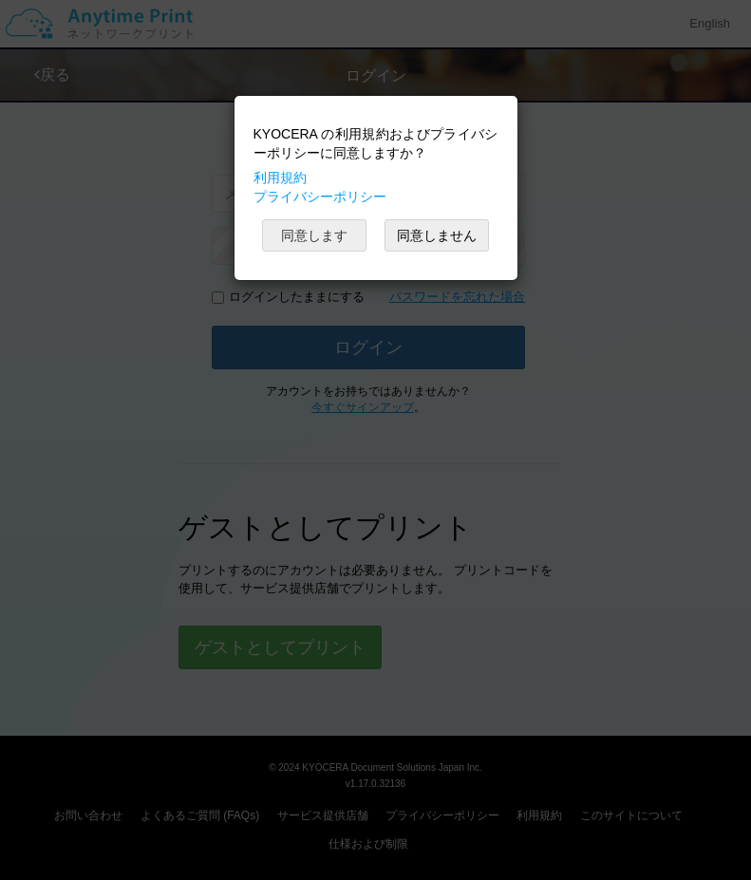
click at [319, 231] on button "同意します" at bounding box center [314, 235] width 104 height 32
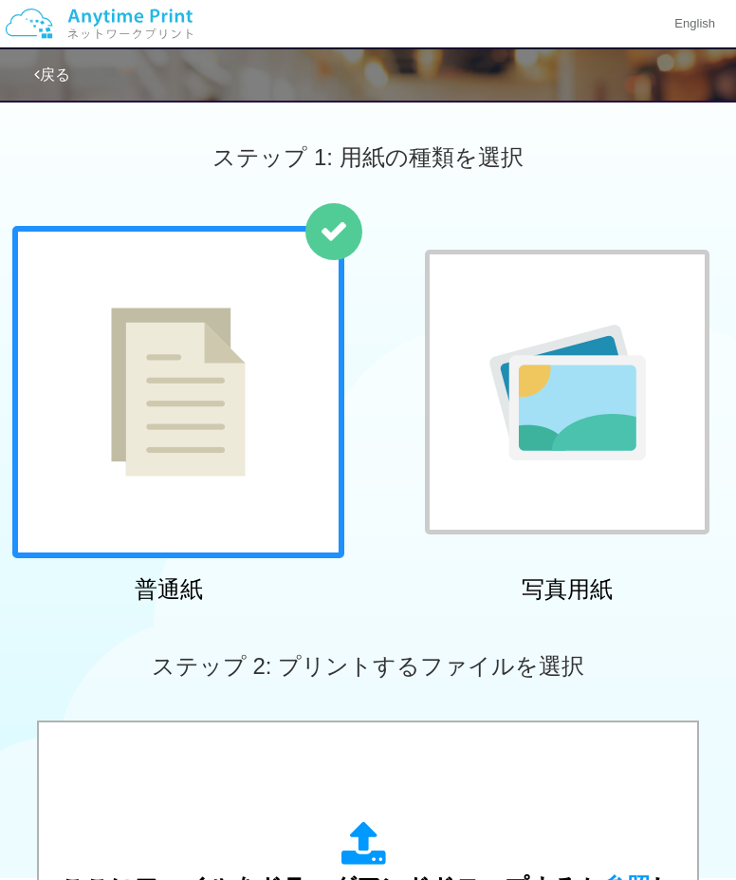
click at [221, 498] on div at bounding box center [178, 392] width 332 height 332
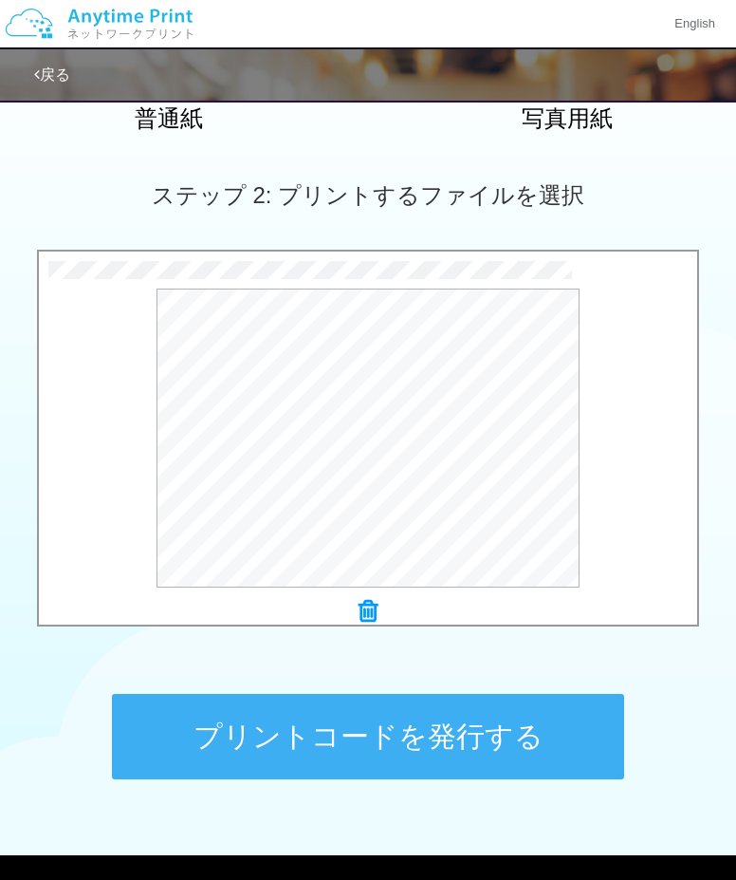
scroll to position [475, 0]
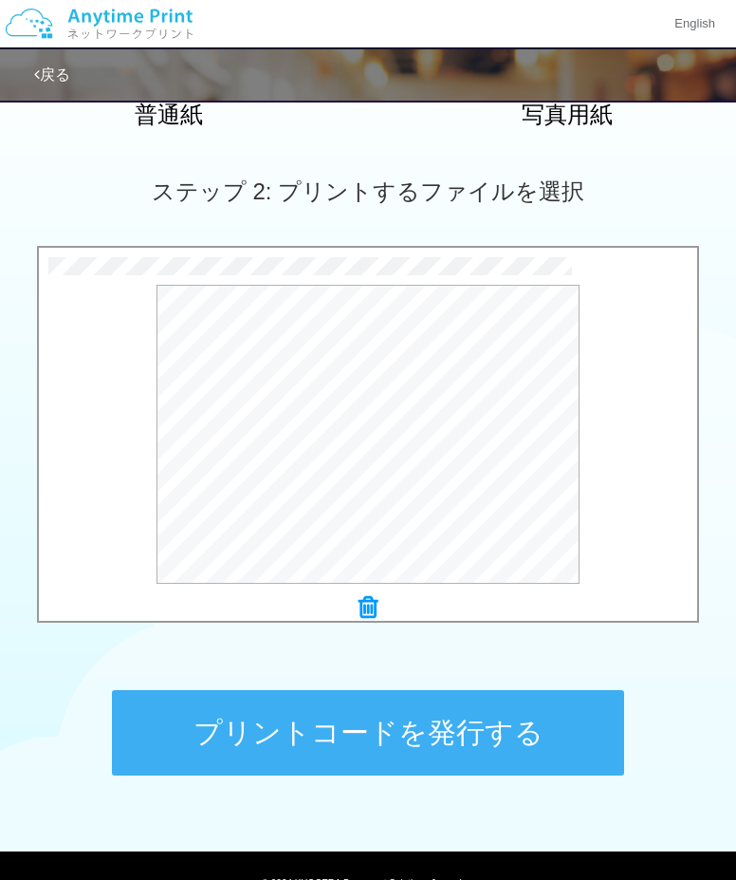
click at [264, 752] on button "プリントコードを発行する" at bounding box center [368, 732] width 512 height 85
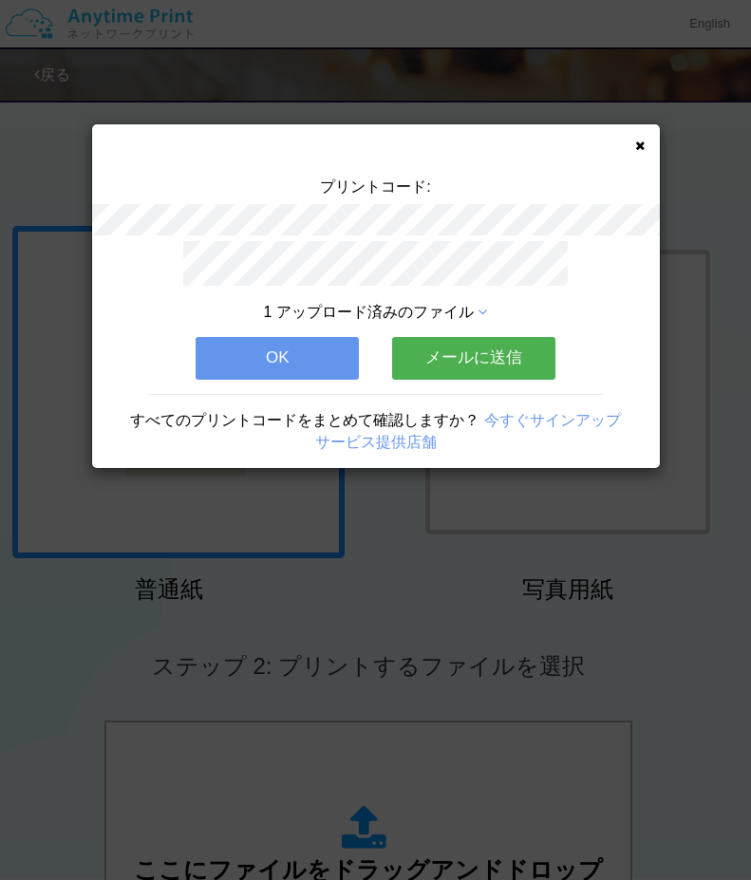
click at [314, 348] on button "OK" at bounding box center [277, 358] width 163 height 42
